Goal: Transaction & Acquisition: Purchase product/service

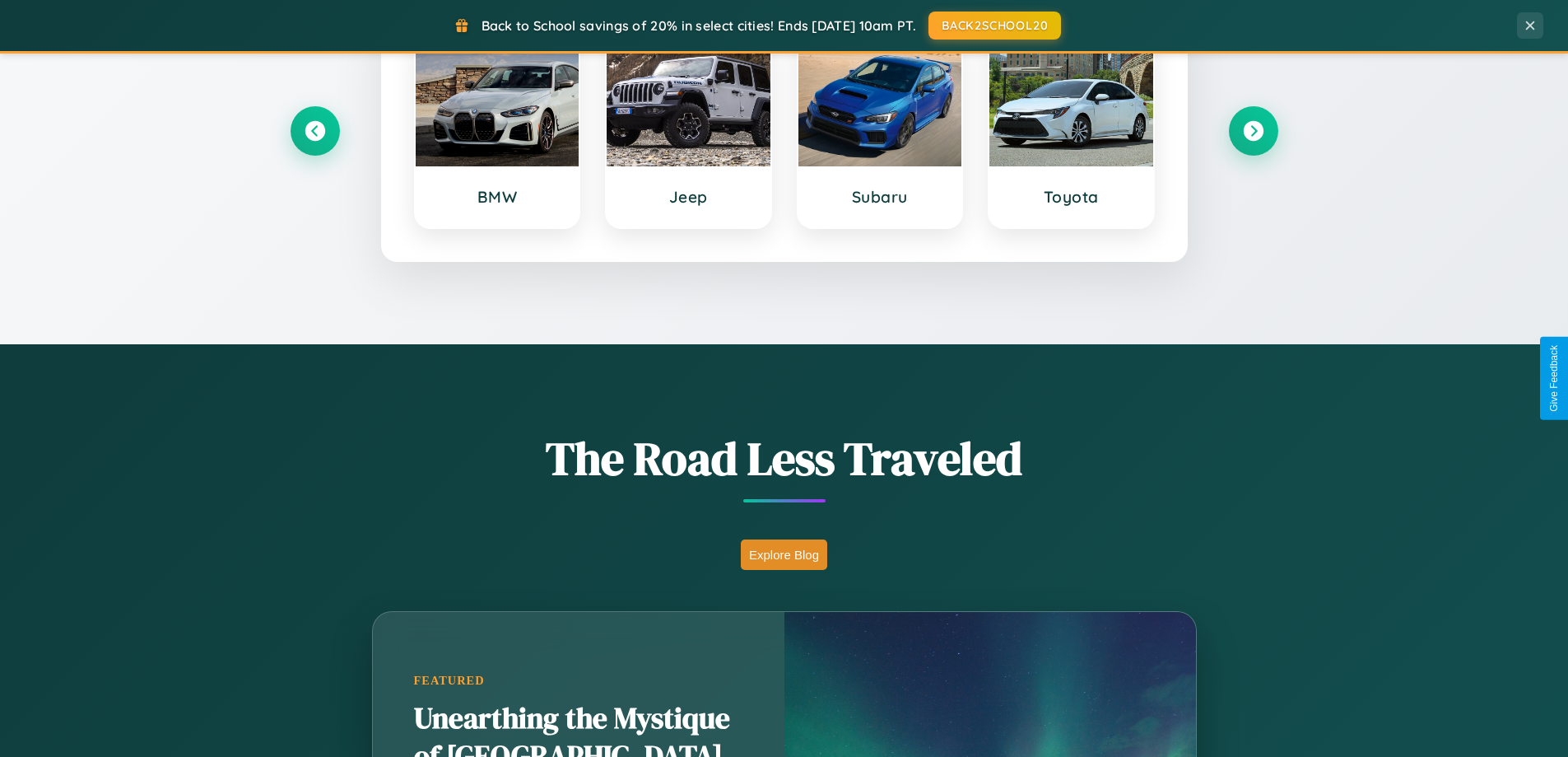
scroll to position [3169, 0]
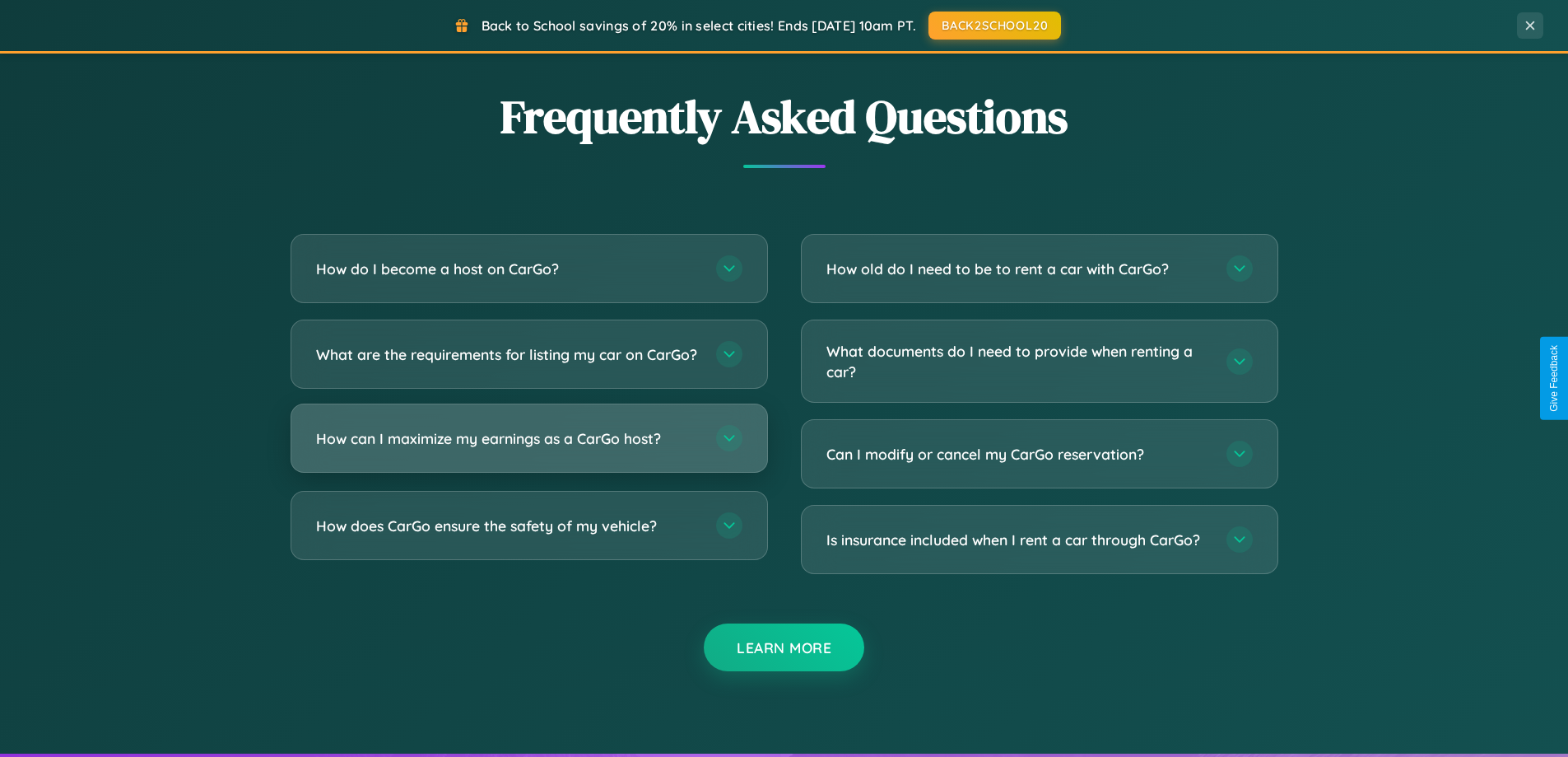
click at [528, 449] on h3 "How can I maximize my earnings as a CarGo host?" at bounding box center [508, 438] width 384 height 21
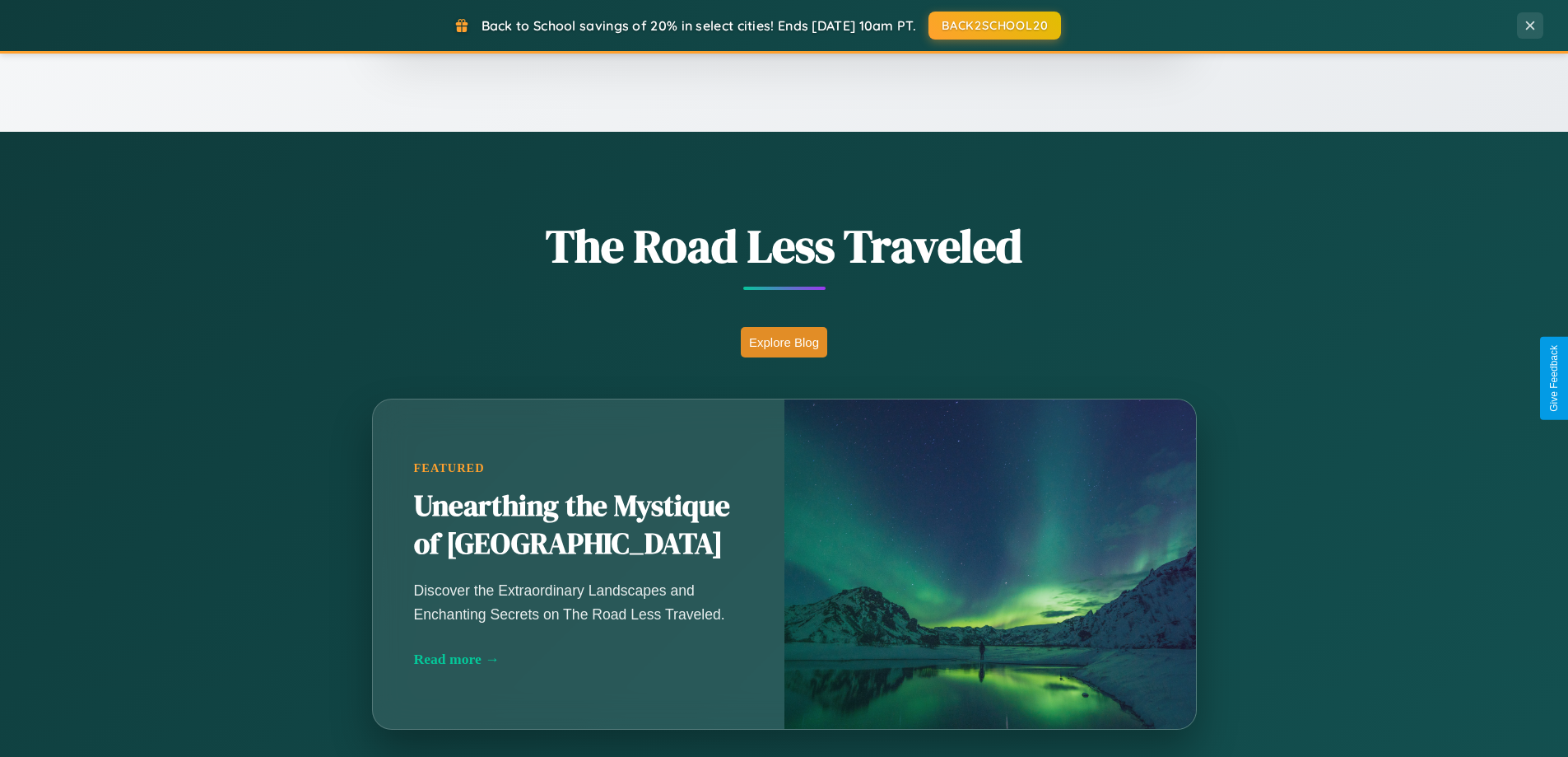
scroll to position [1133, 0]
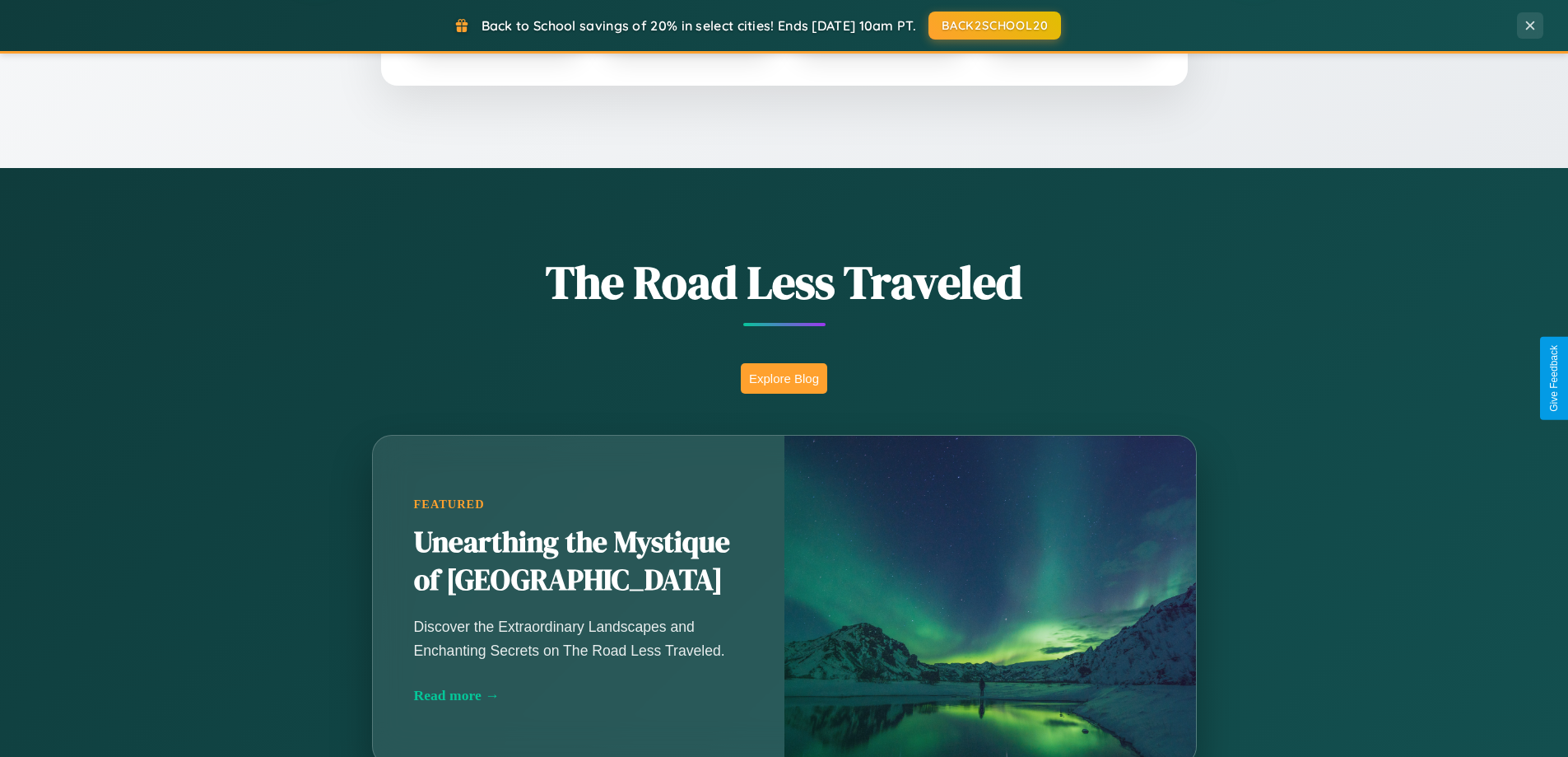
click at [784, 378] on button "Explore Blog" at bounding box center [784, 378] width 86 height 31
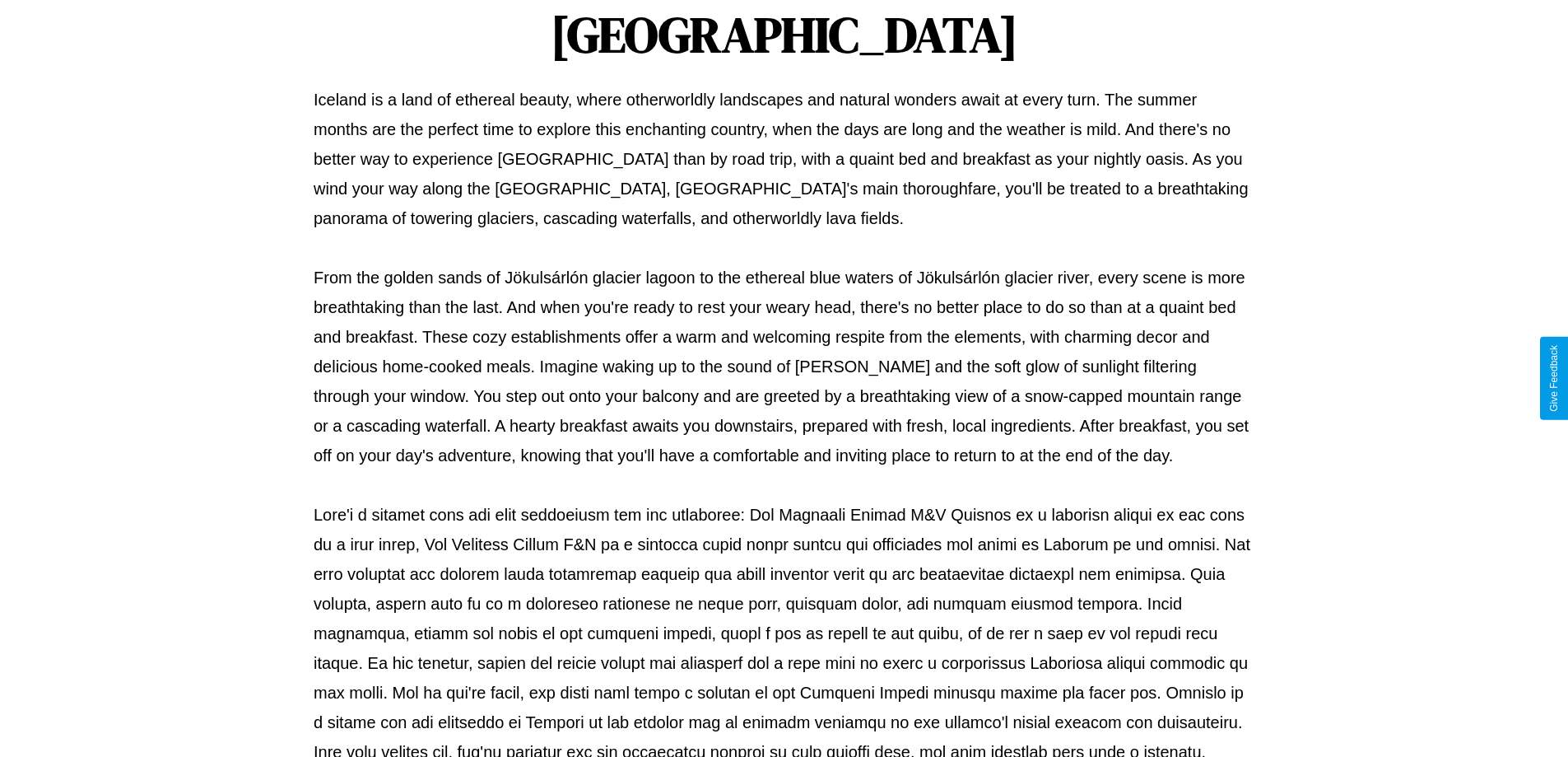
scroll to position [532, 0]
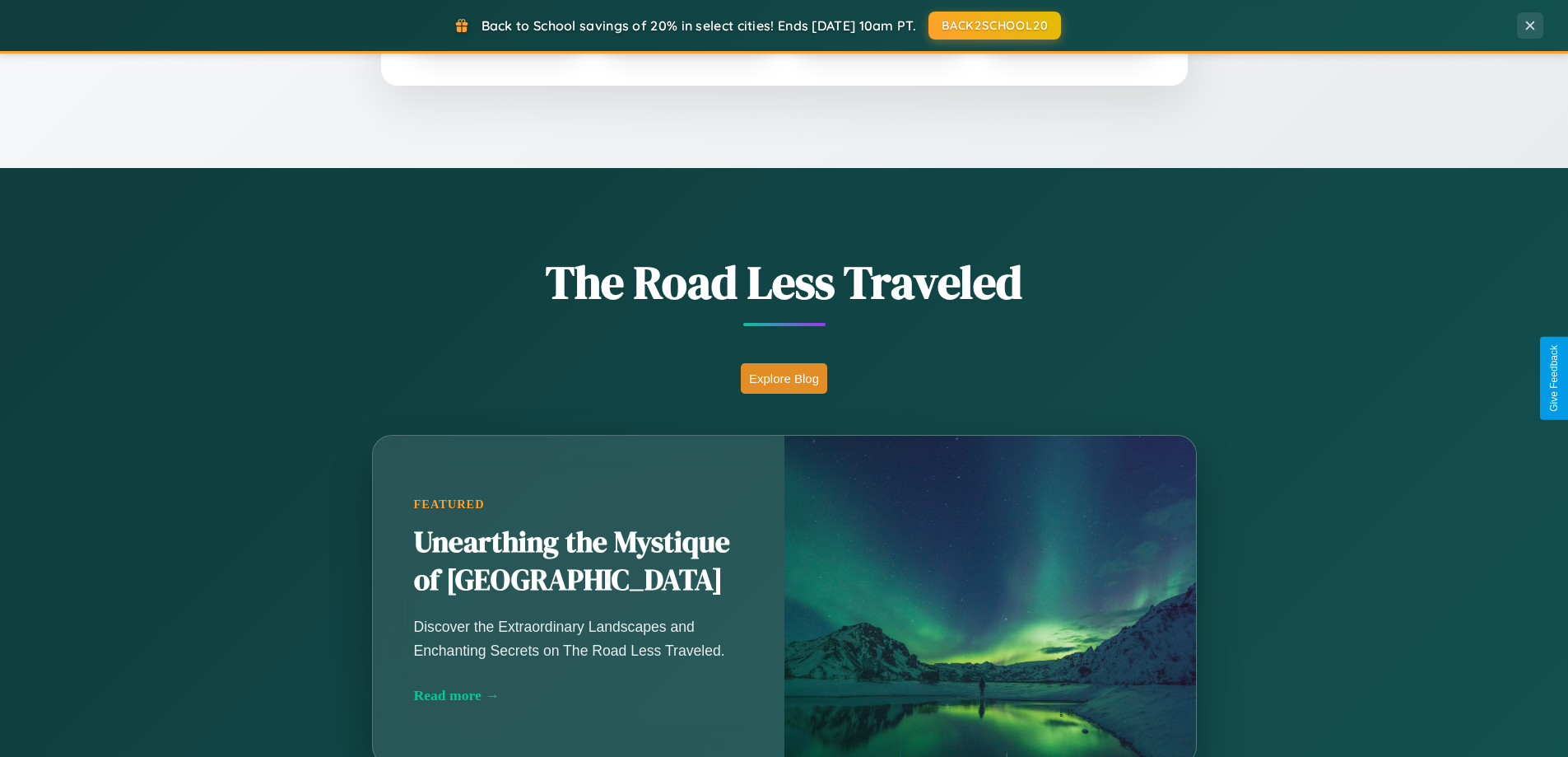
scroll to position [48, 0]
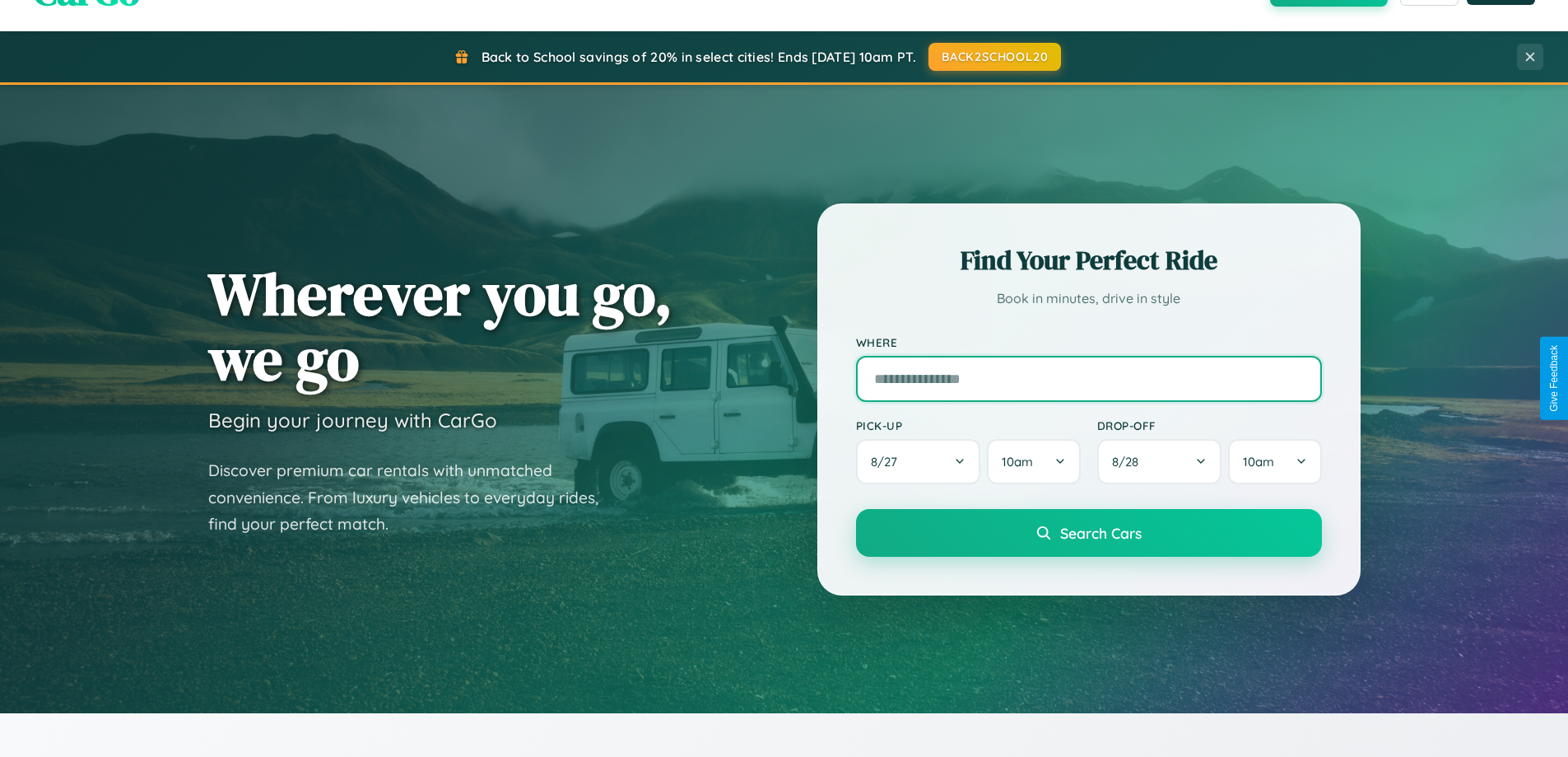
click at [1088, 378] on input "text" at bounding box center [1088, 378] width 466 height 47
type input "******"
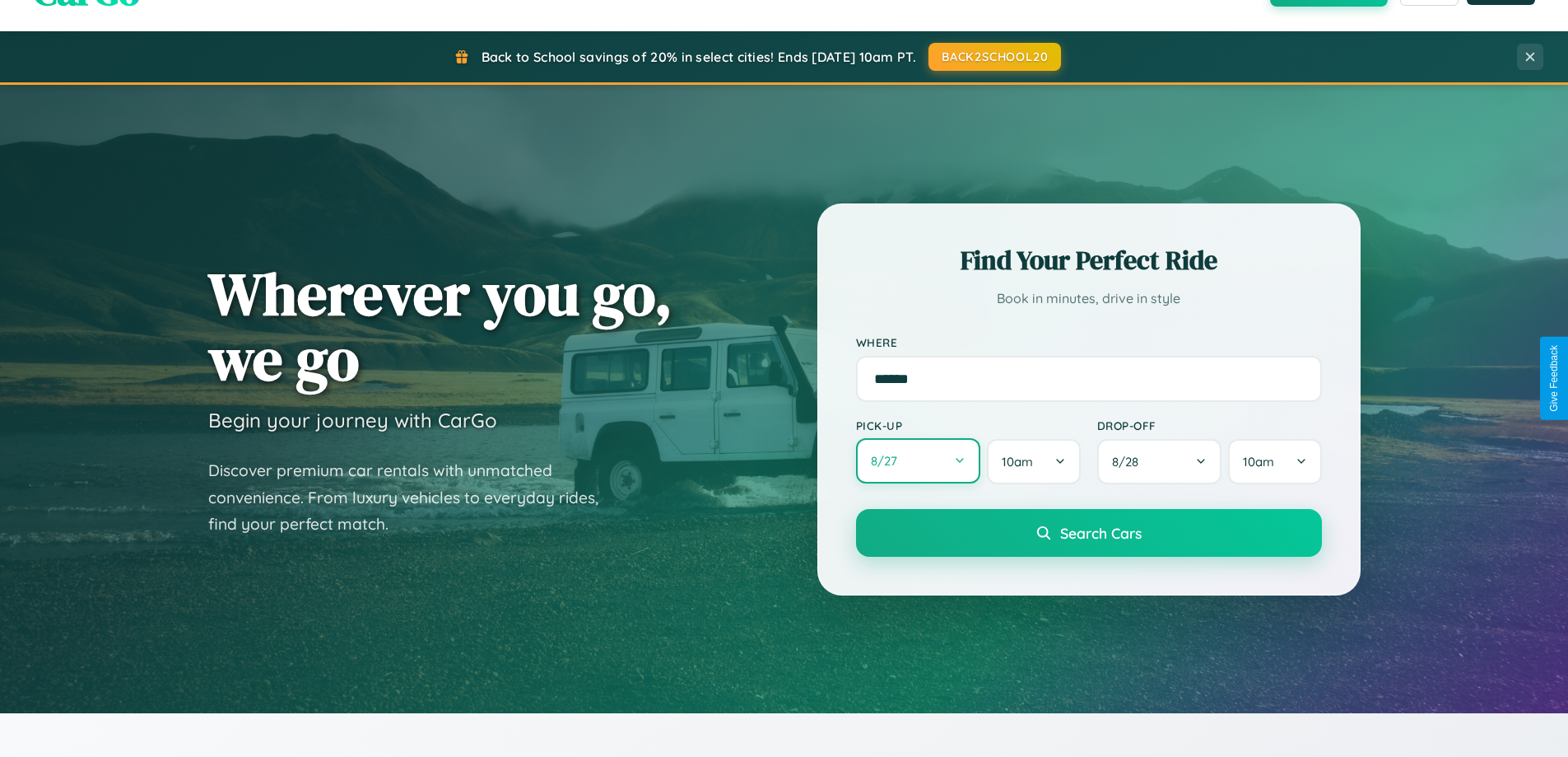
click at [918, 461] on button "8 / 27" at bounding box center [918, 461] width 125 height 46
select select "*"
select select "****"
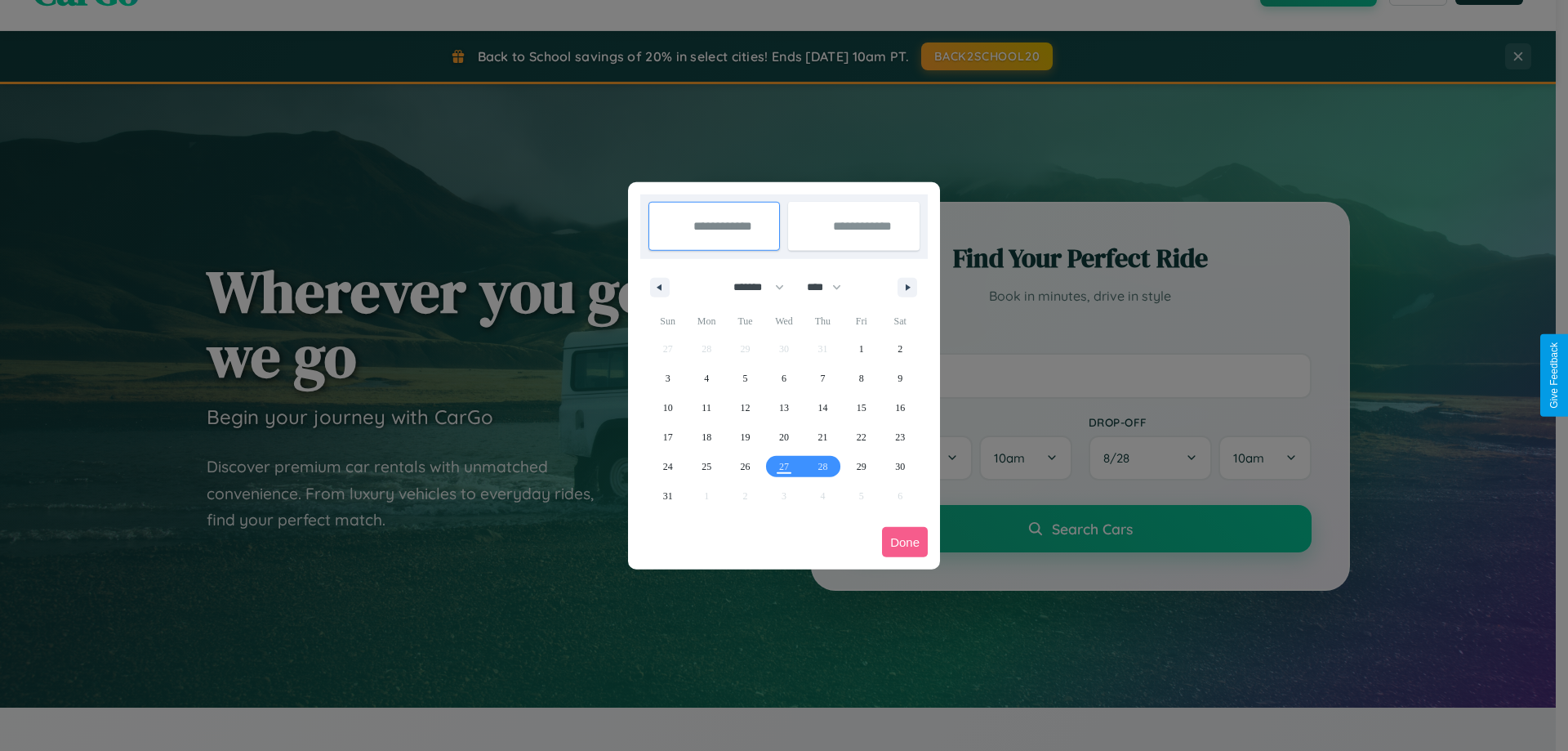
drag, startPoint x: 752, startPoint y: 287, endPoint x: 784, endPoint y: 328, distance: 52.0
click at [752, 287] on select "******* ******** ***** ***** *** **** **** ****** ********* ******* ******** **…" at bounding box center [756, 287] width 70 height 27
select select "**"
click at [822, 436] on span "20" at bounding box center [822, 437] width 10 height 29
type input "**********"
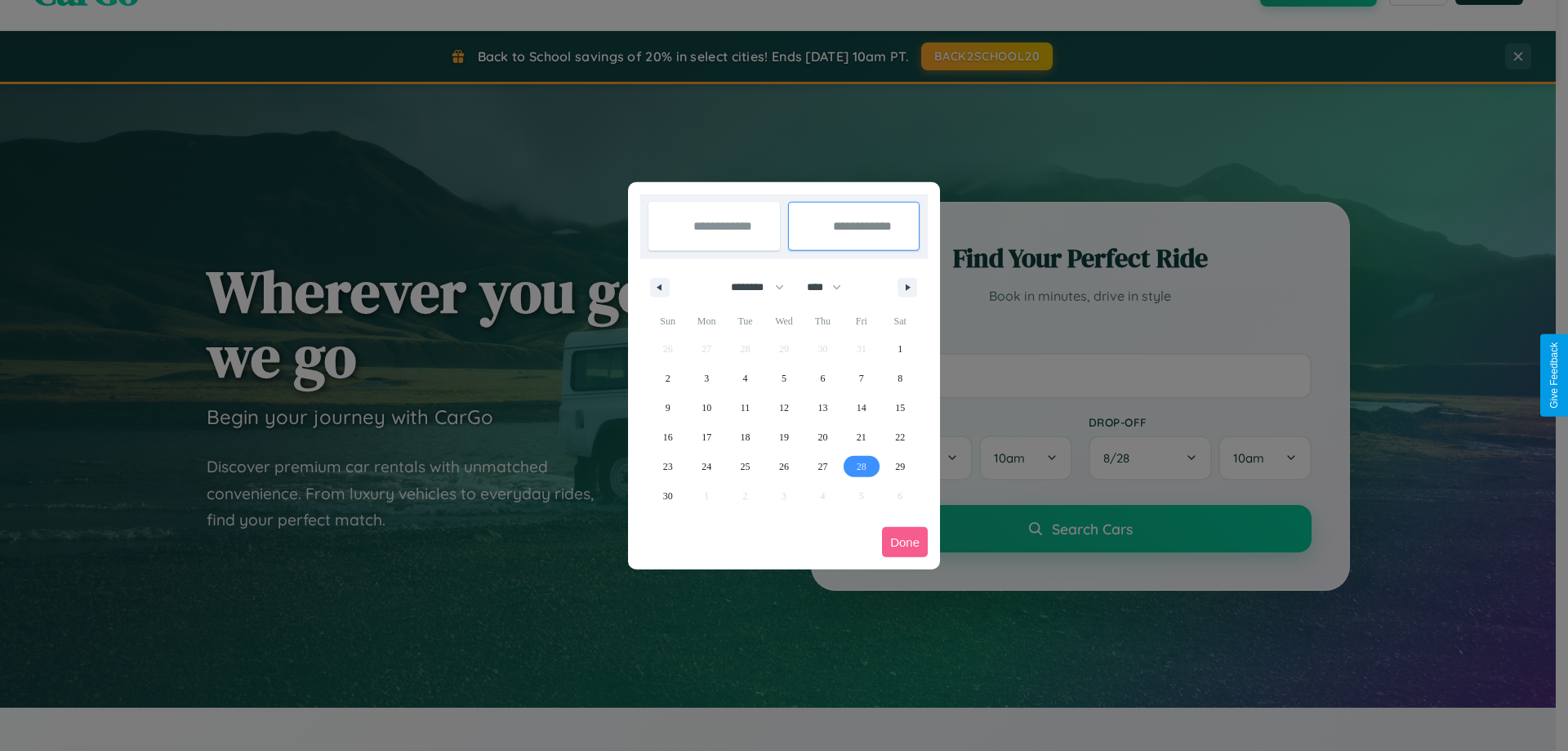
click at [861, 465] on span "28" at bounding box center [862, 466] width 10 height 29
type input "**********"
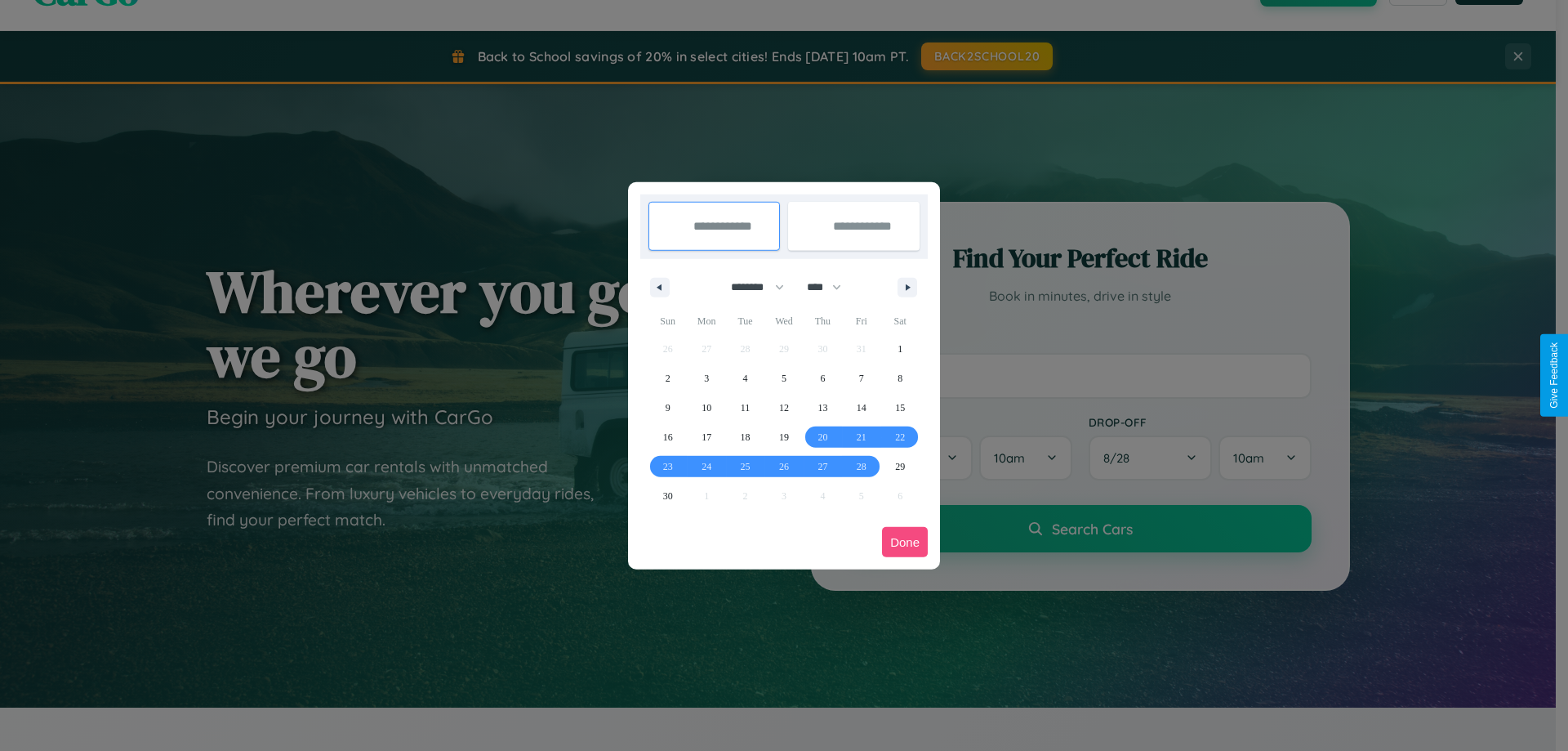
click at [905, 542] on button "Done" at bounding box center [905, 542] width 46 height 30
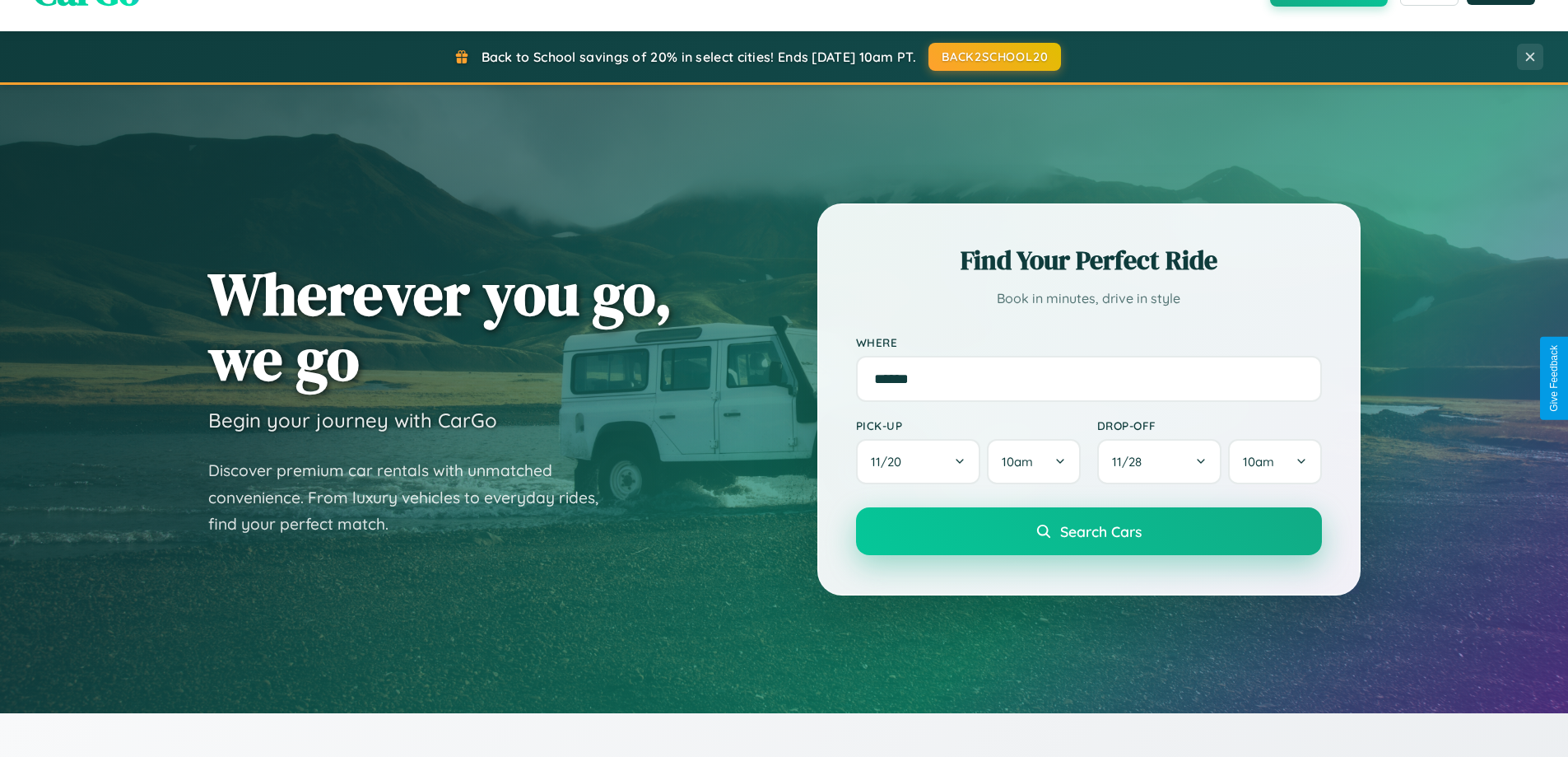
click at [1088, 531] on span "Search Cars" at bounding box center [1101, 531] width 81 height 18
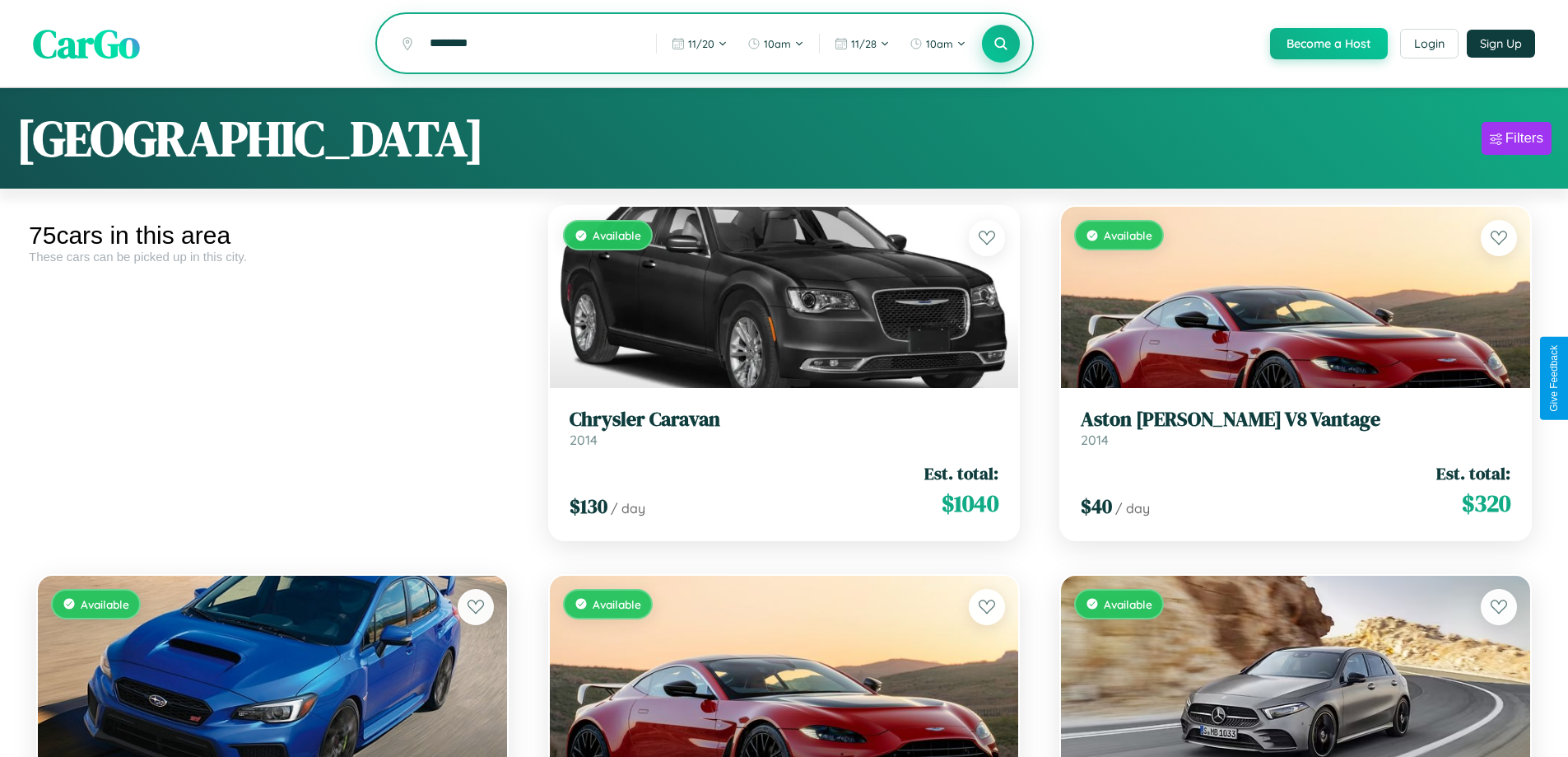
click at [1000, 45] on icon at bounding box center [1001, 44] width 16 height 16
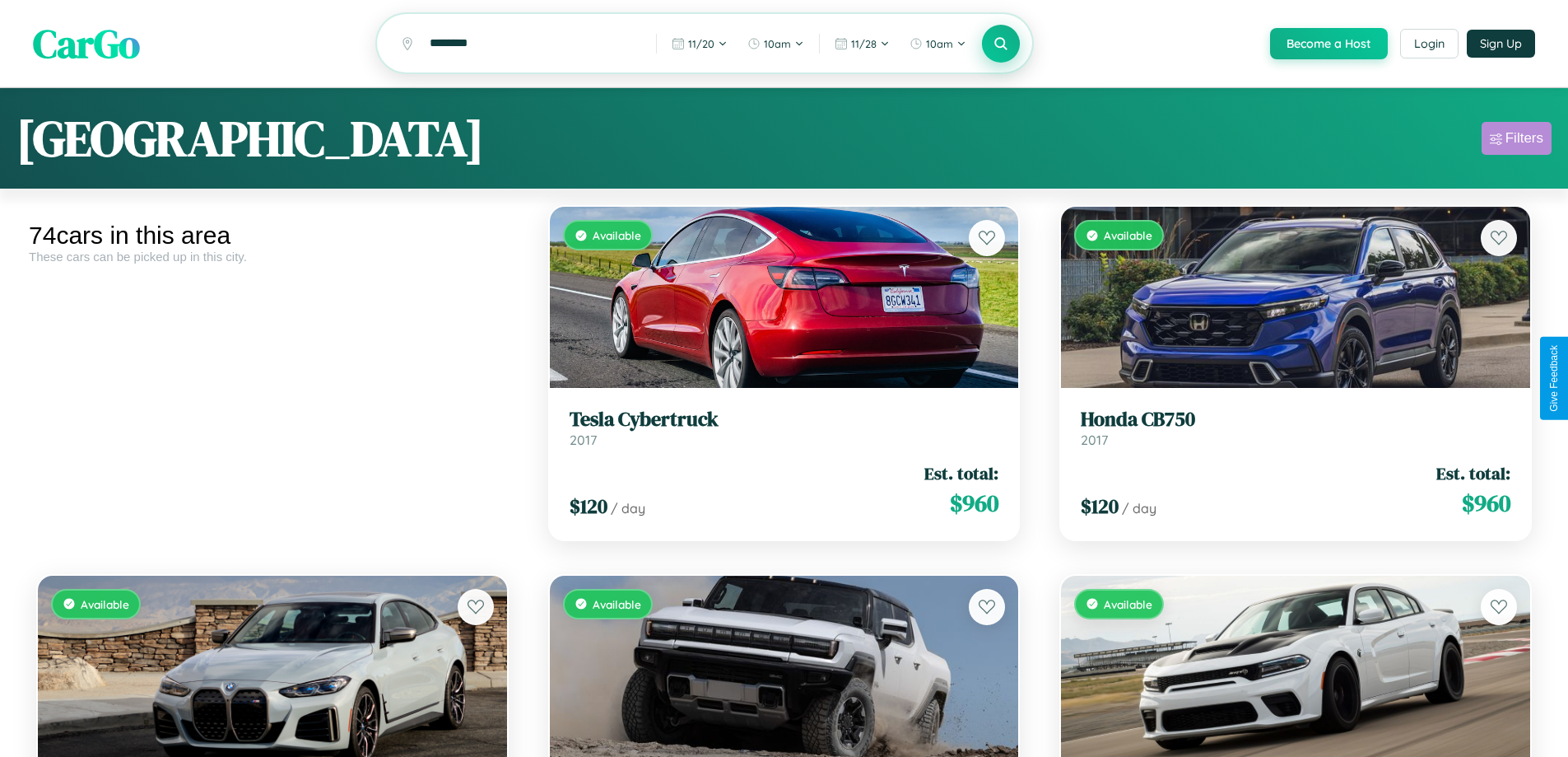
click at [1517, 141] on div "Filters" at bounding box center [1524, 138] width 38 height 17
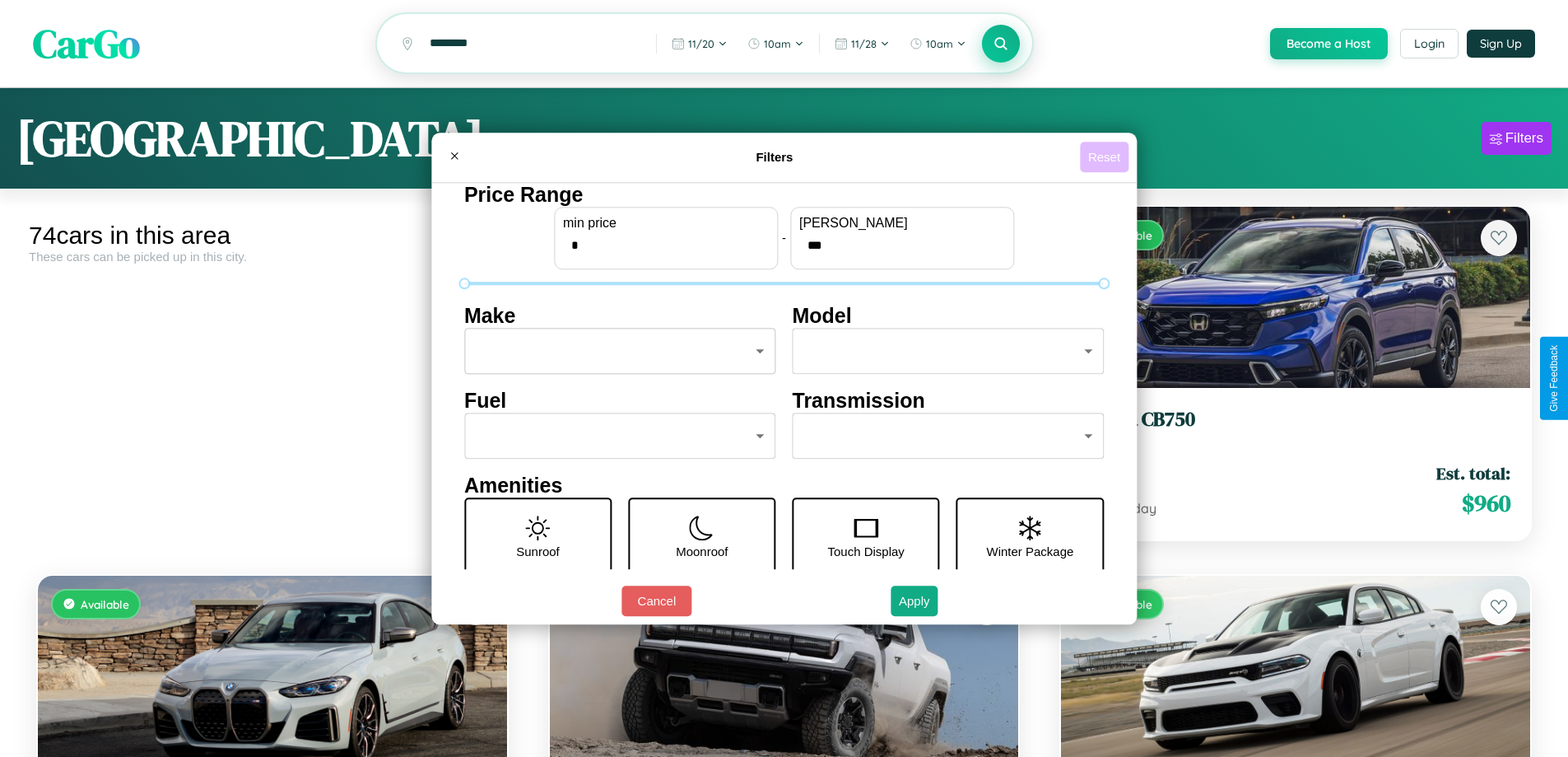
click at [1106, 156] on button "Reset" at bounding box center [1104, 156] width 48 height 31
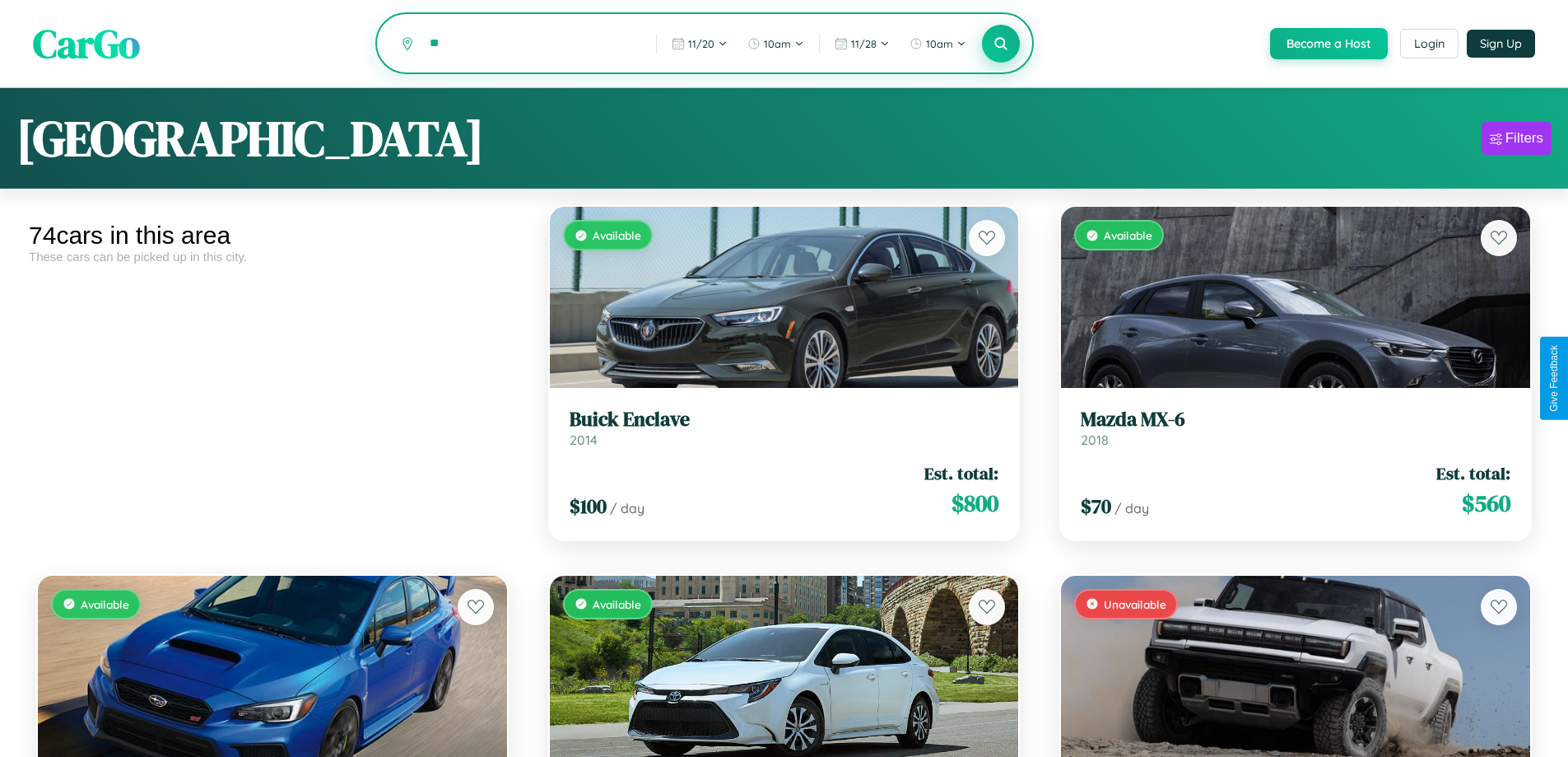
type input "*"
type input "******"
click at [1000, 45] on icon at bounding box center [1001, 44] width 16 height 16
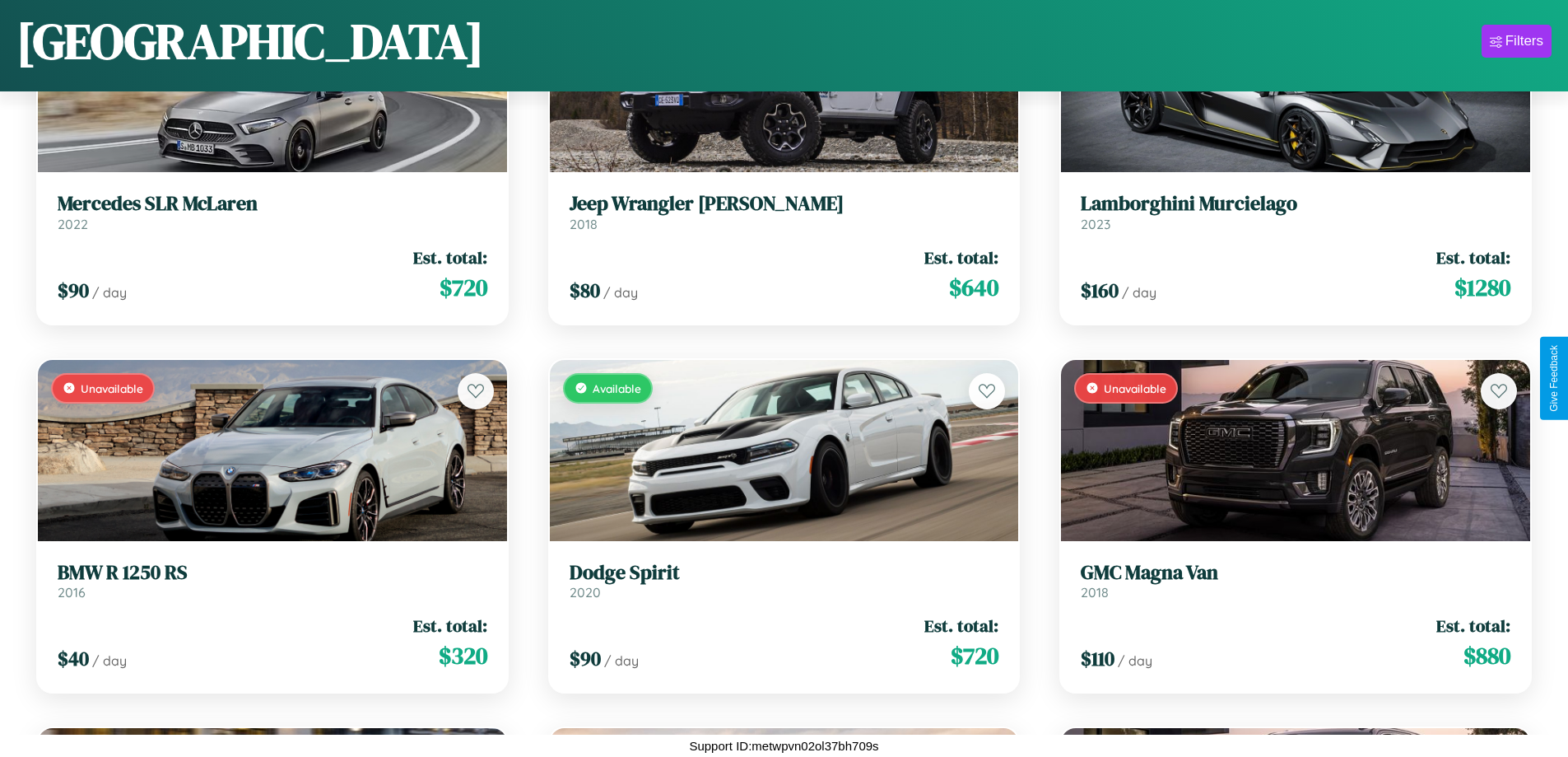
scroll to position [2444, 0]
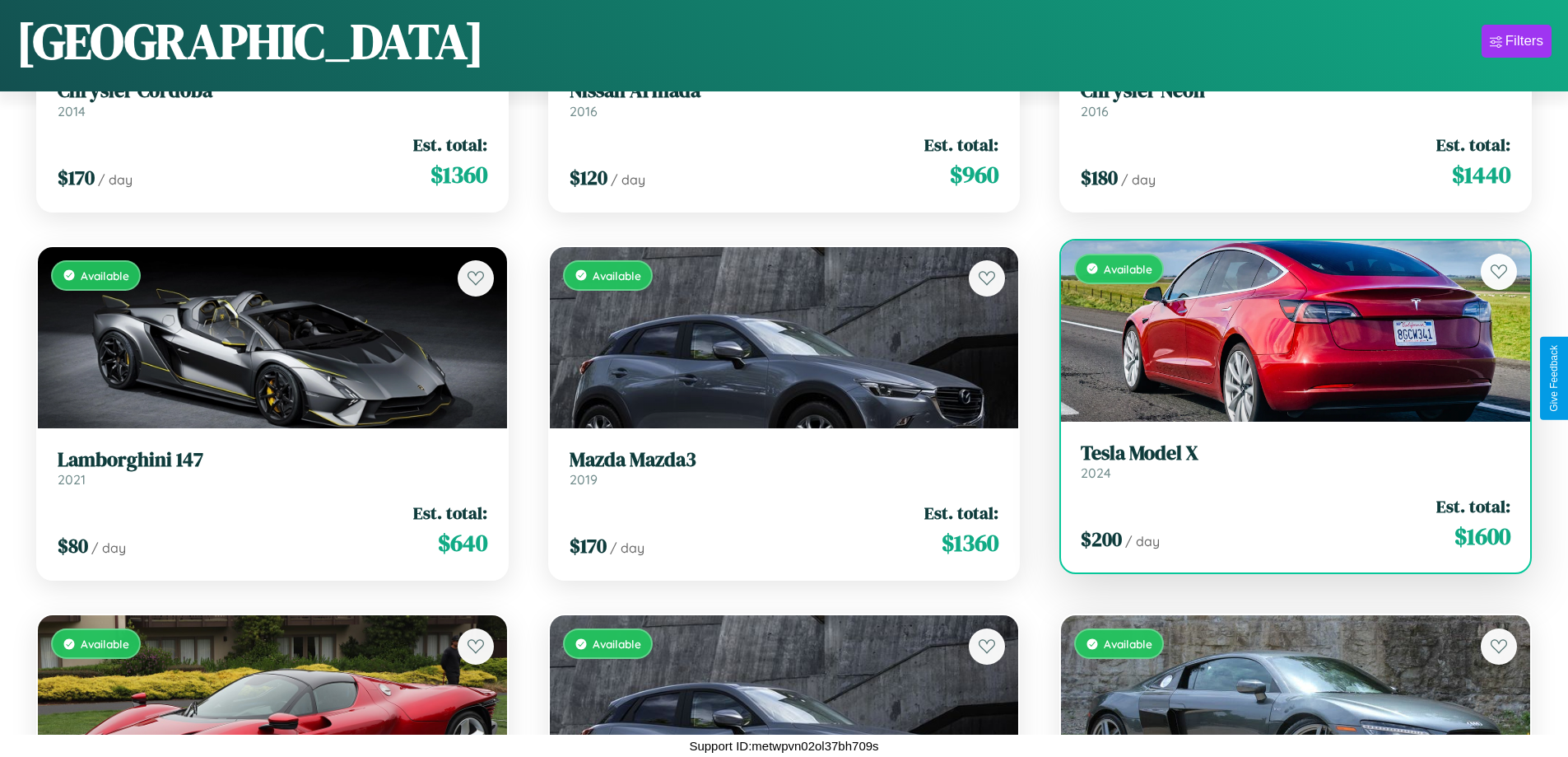
click at [1285, 331] on div "Available" at bounding box center [1296, 331] width 469 height 181
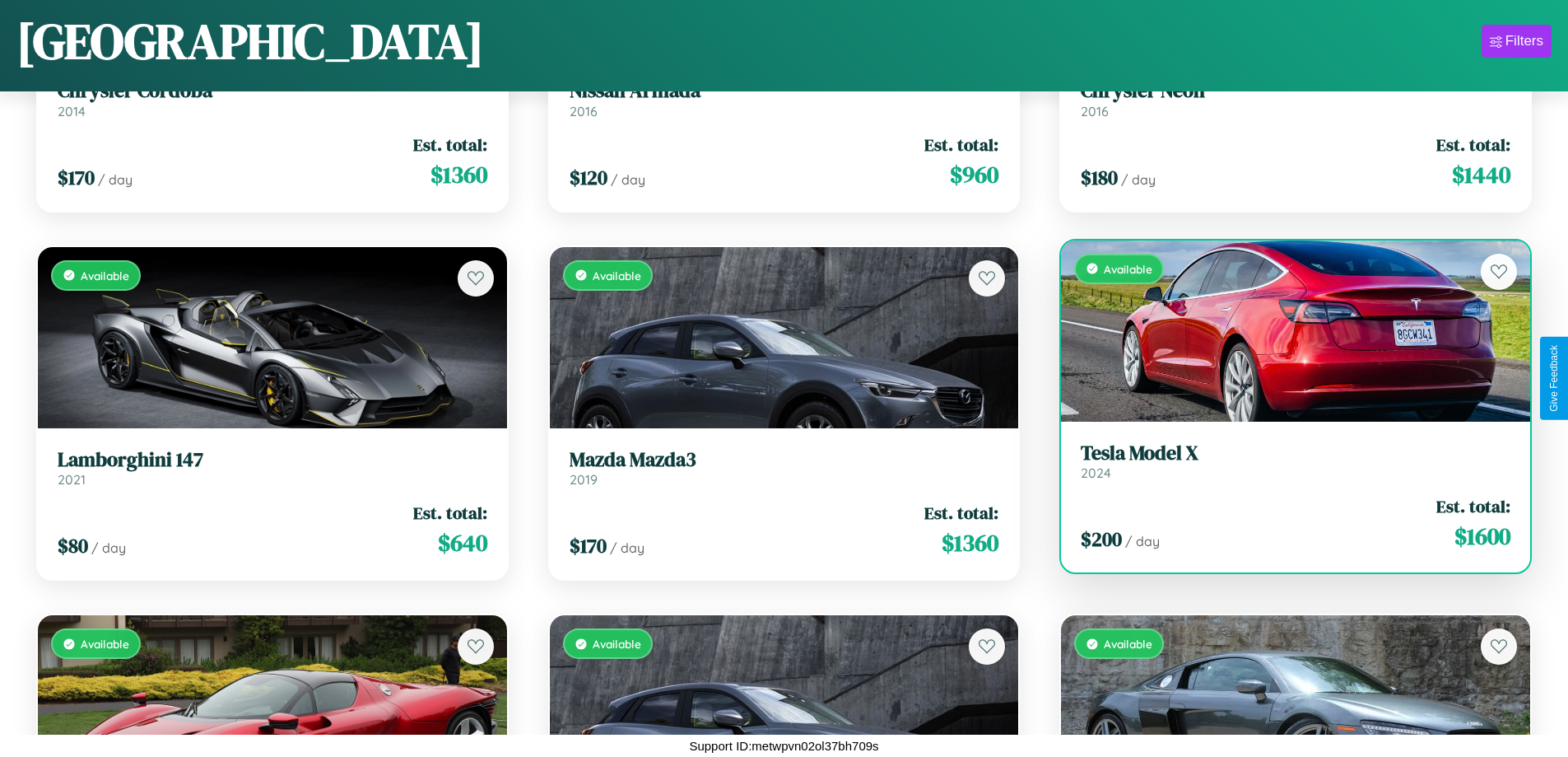
click at [1285, 331] on div "Available" at bounding box center [1296, 331] width 469 height 181
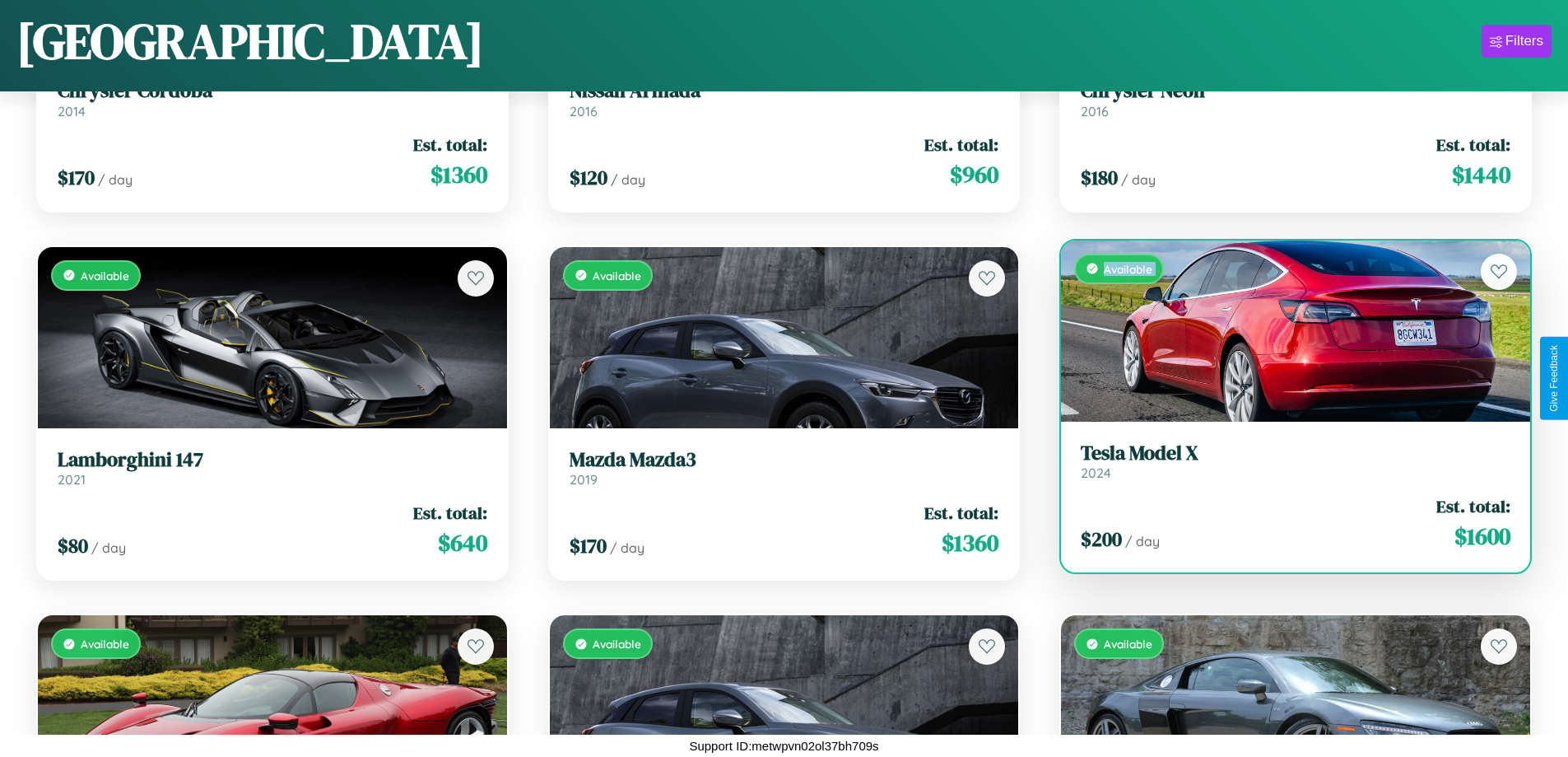
click at [1285, 331] on div "Available" at bounding box center [1296, 331] width 469 height 181
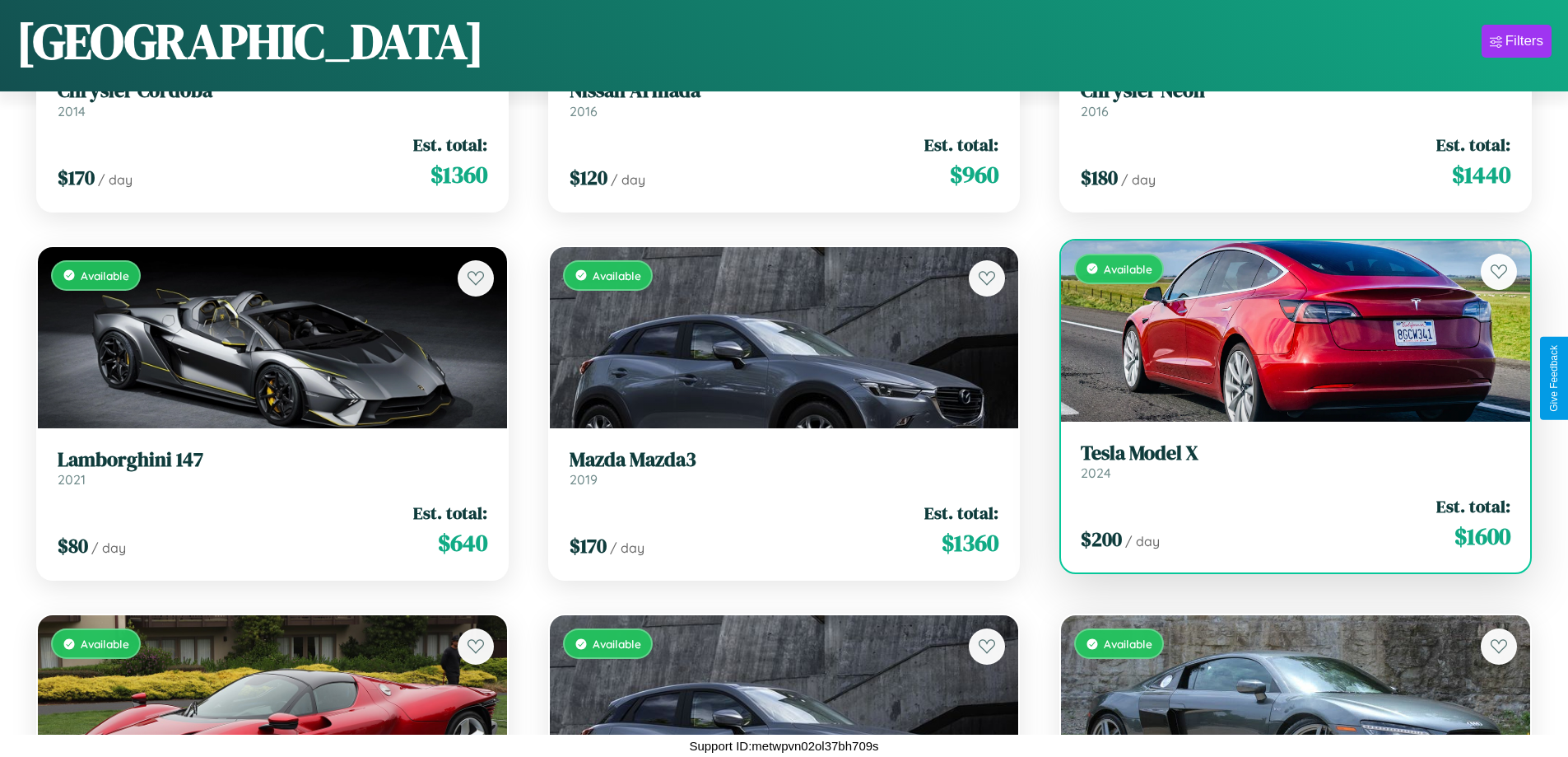
click at [1285, 331] on div "Available" at bounding box center [1296, 331] width 469 height 181
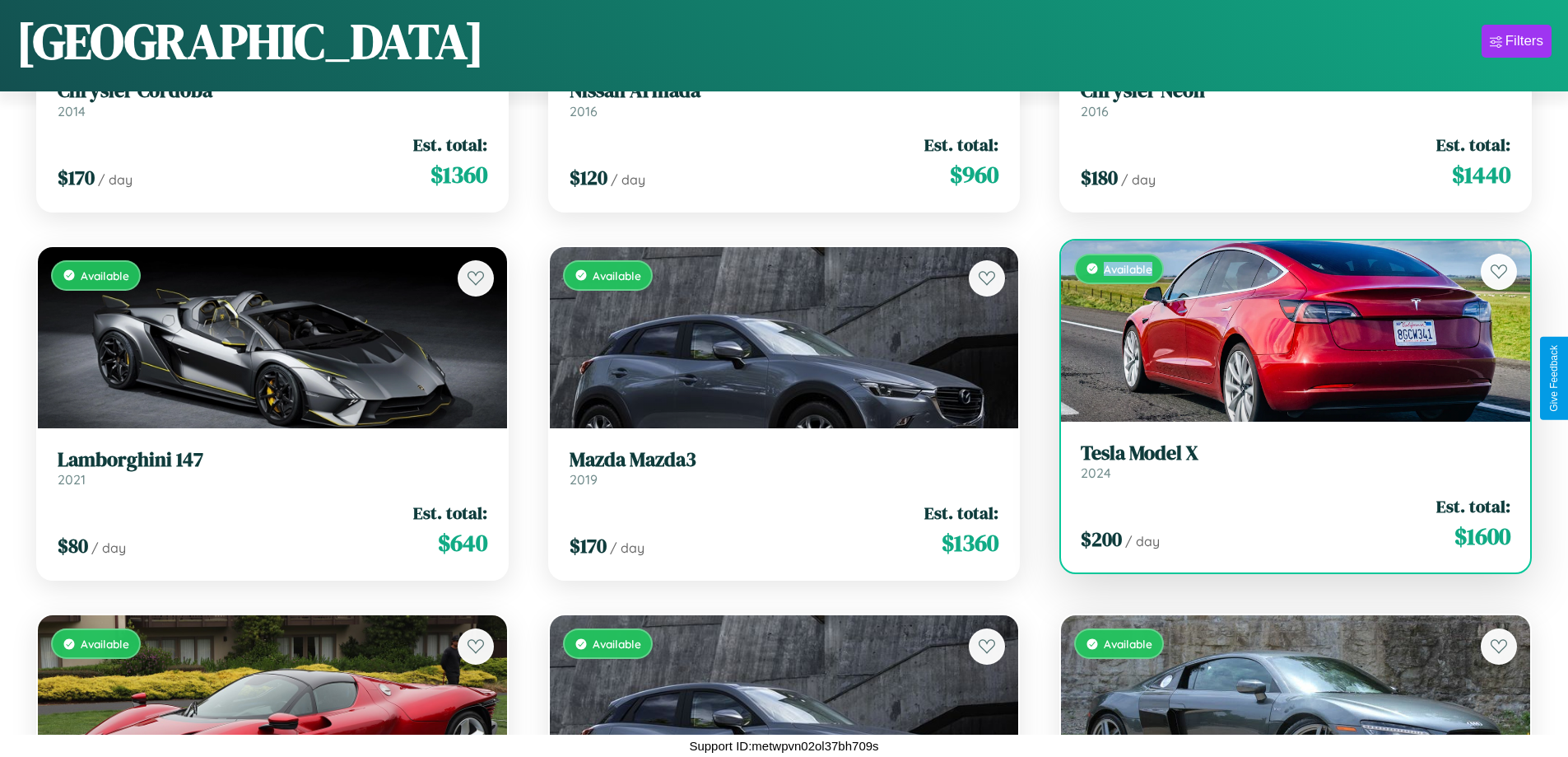
click at [1285, 331] on div "Available" at bounding box center [1296, 331] width 469 height 181
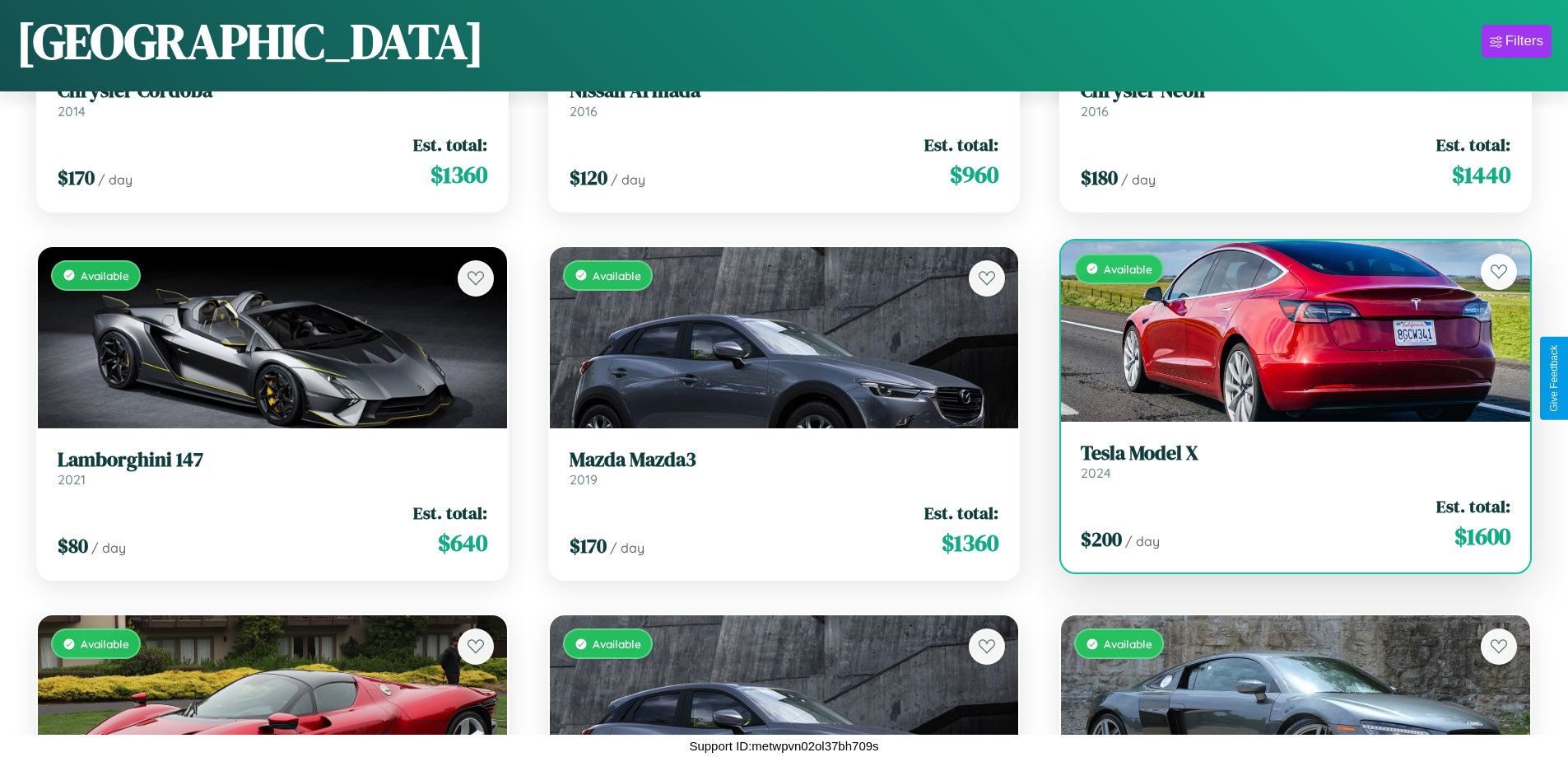
click at [1285, 460] on h3 "Tesla Model X" at bounding box center [1296, 453] width 429 height 24
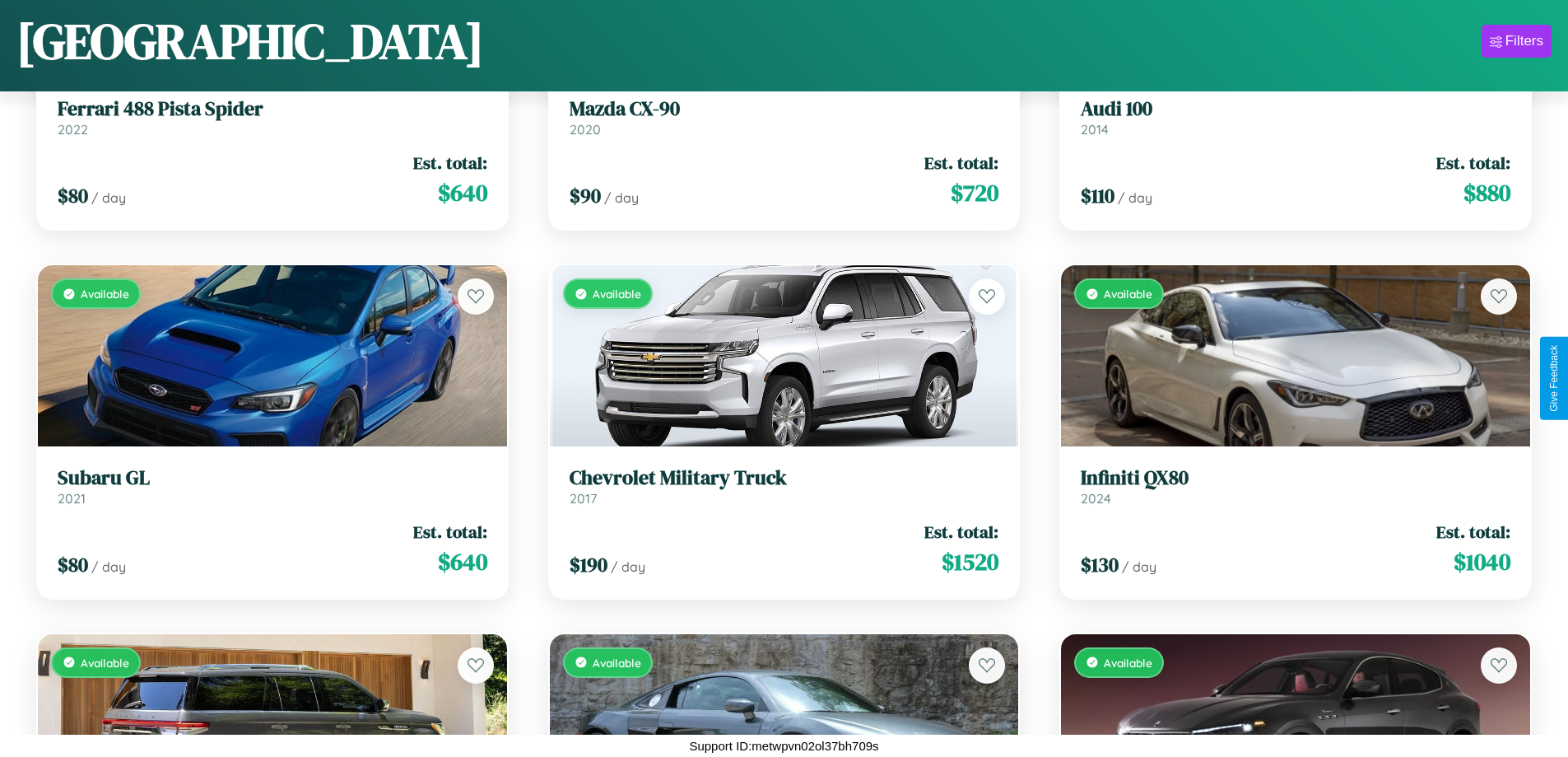
scroll to position [7503, 0]
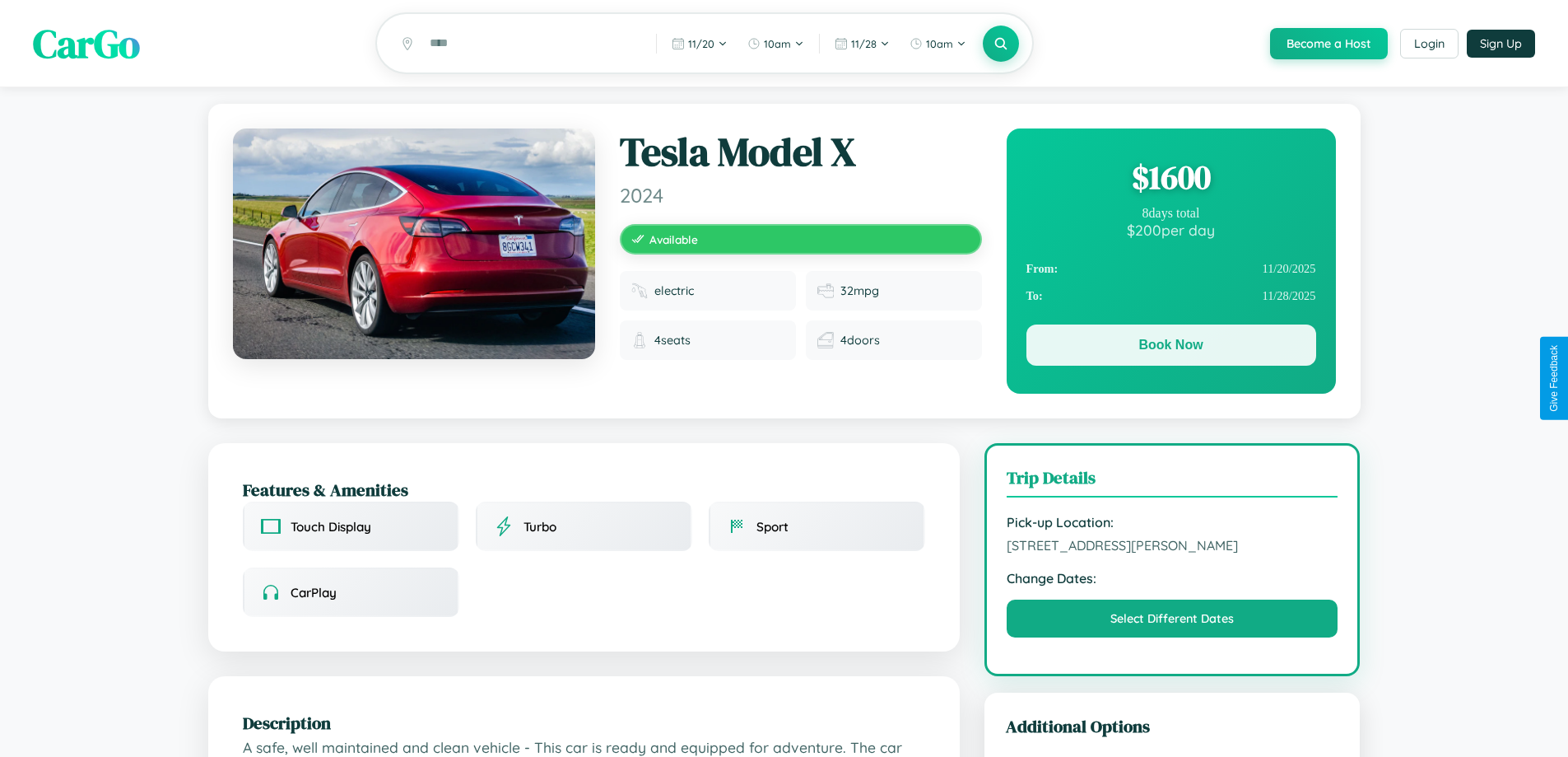
click at [1170, 347] on button "Book Now" at bounding box center [1171, 345] width 290 height 42
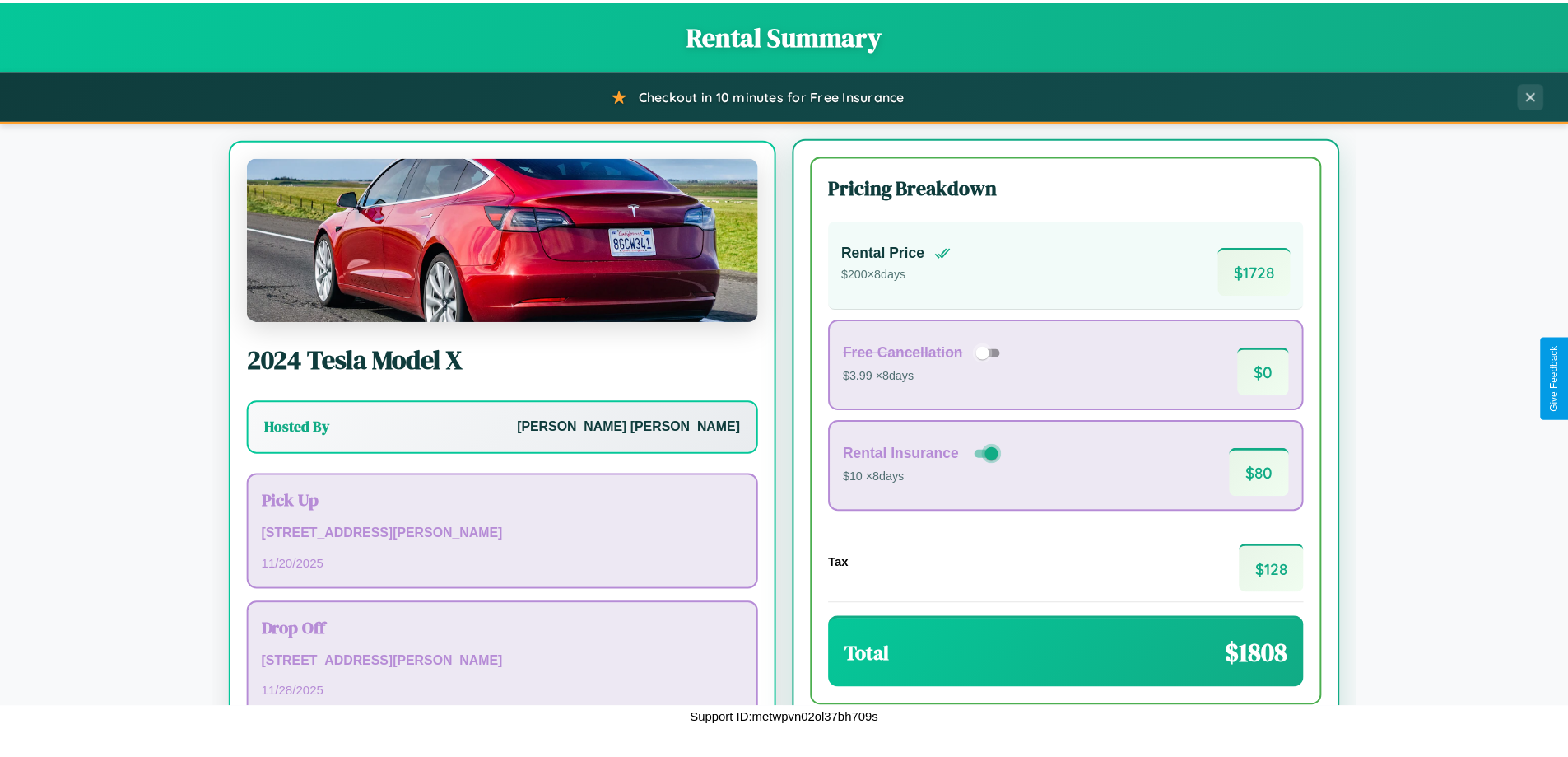
scroll to position [76, 0]
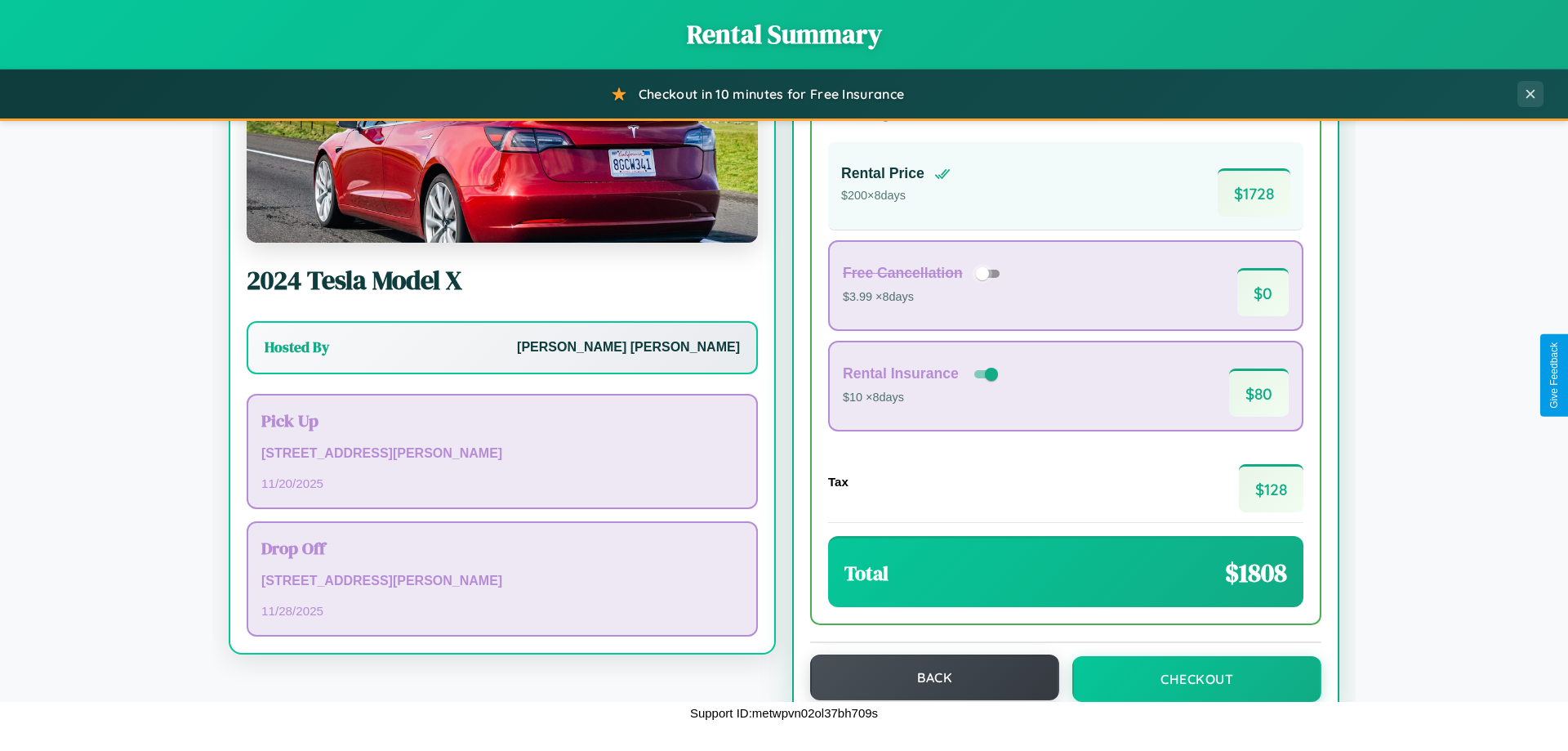
click at [927, 677] on button "Back" at bounding box center [935, 677] width 249 height 46
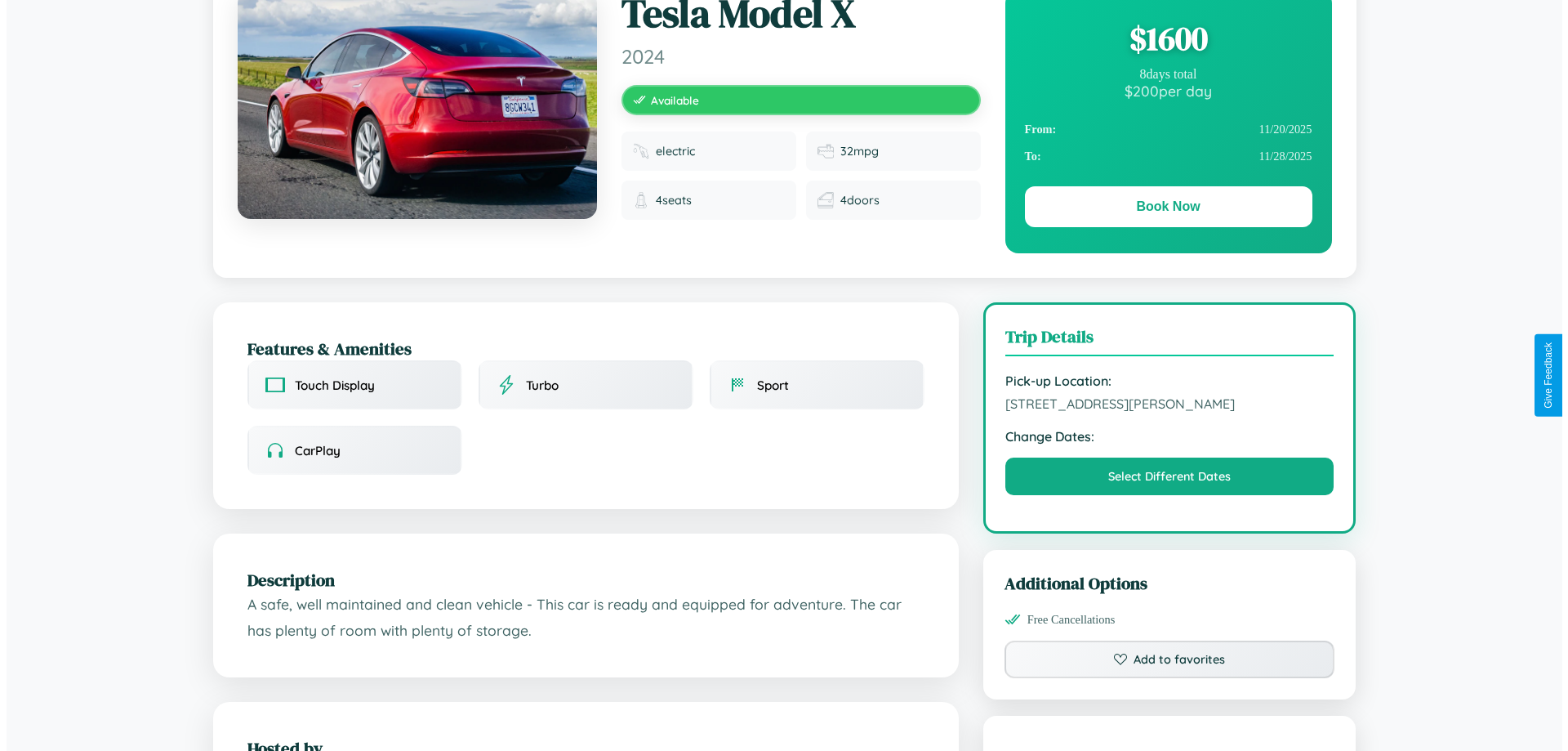
scroll to position [424, 0]
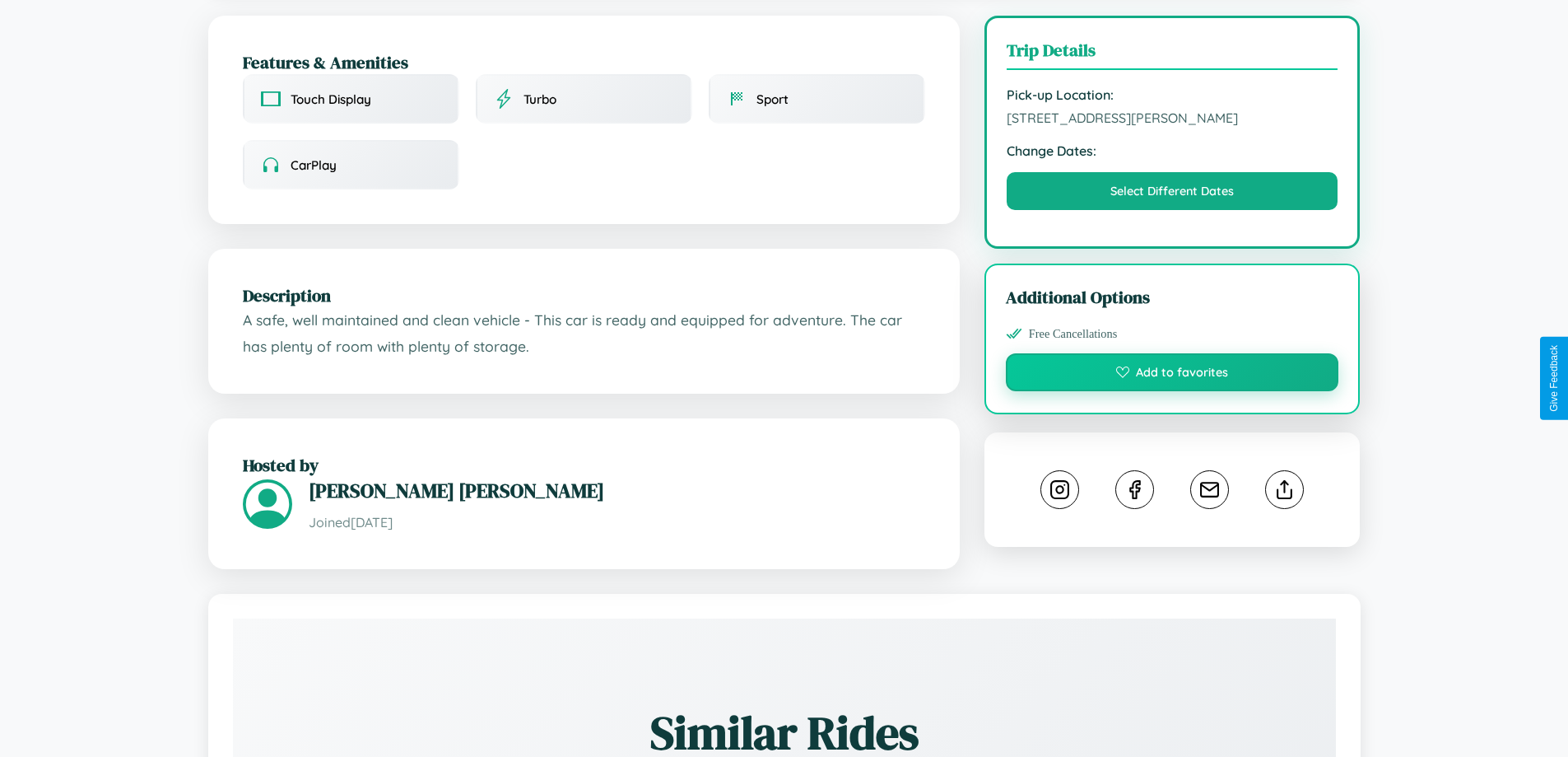
click at [1172, 375] on button "Add to favorites" at bounding box center [1172, 372] width 333 height 38
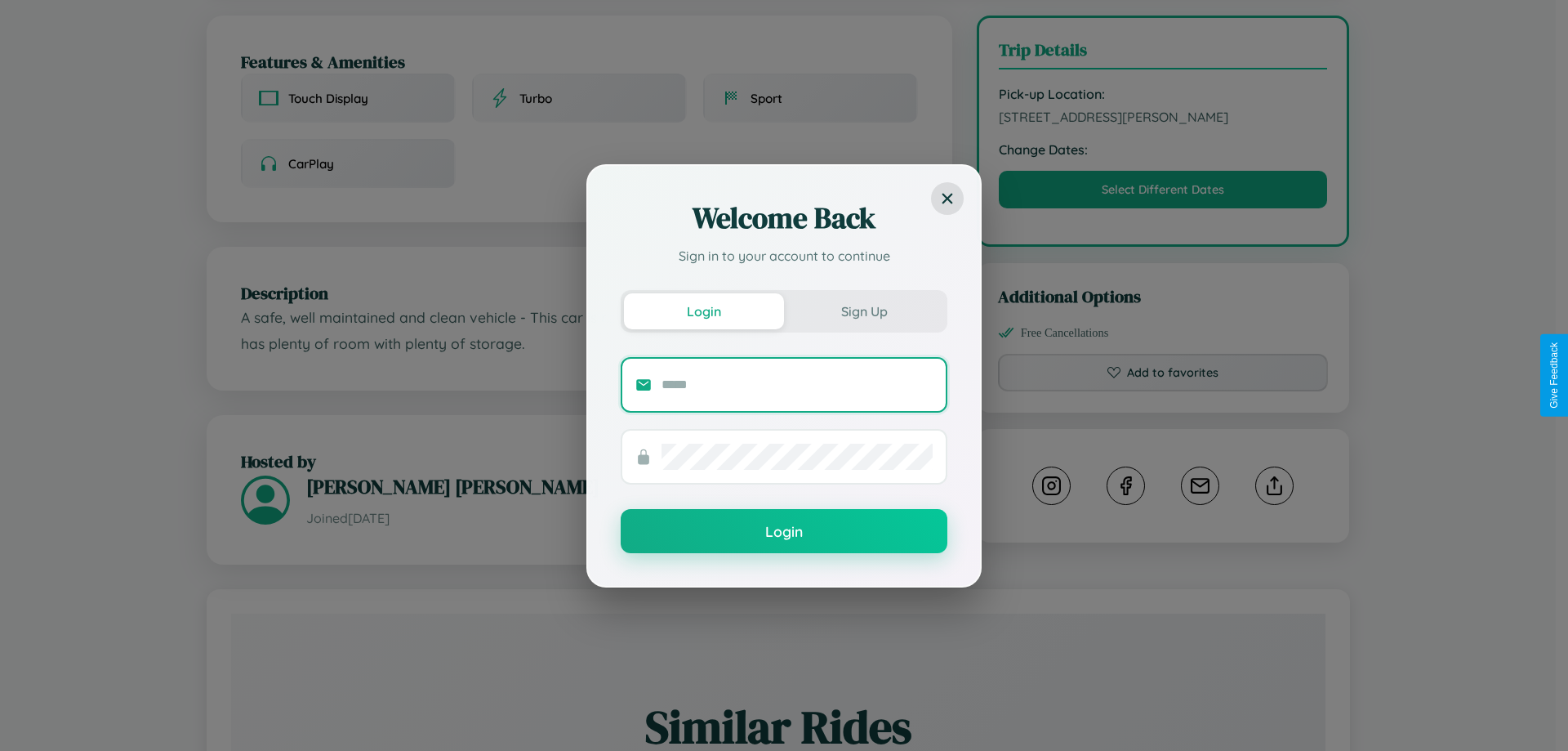
click at [797, 384] on input "text" at bounding box center [797, 385] width 271 height 27
